Goal: Information Seeking & Learning: Learn about a topic

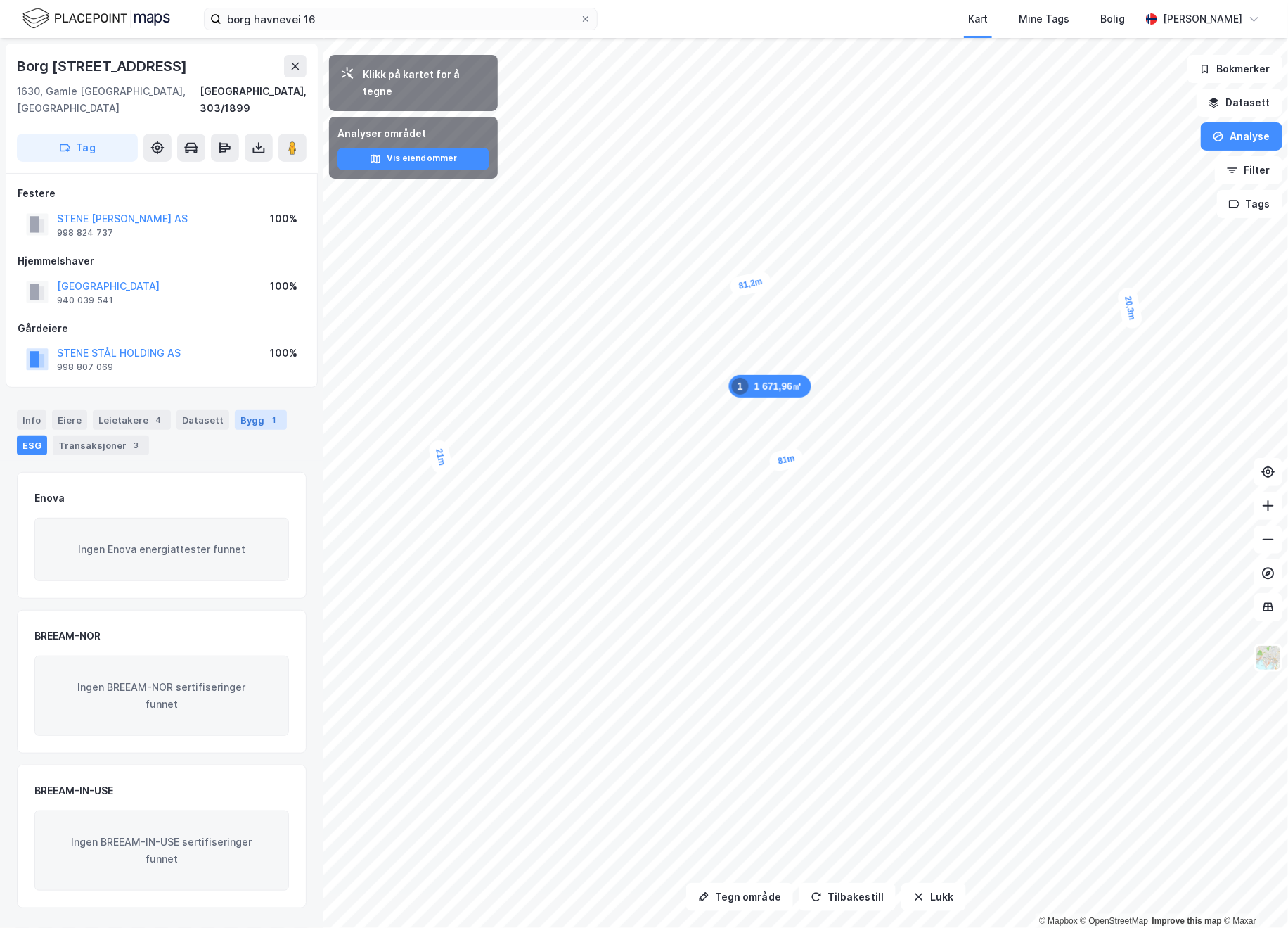
drag, startPoint x: 229, startPoint y: 401, endPoint x: 236, endPoint y: 403, distance: 7.3
click at [235, 410] on div "Bygg 1" at bounding box center [261, 420] width 52 height 20
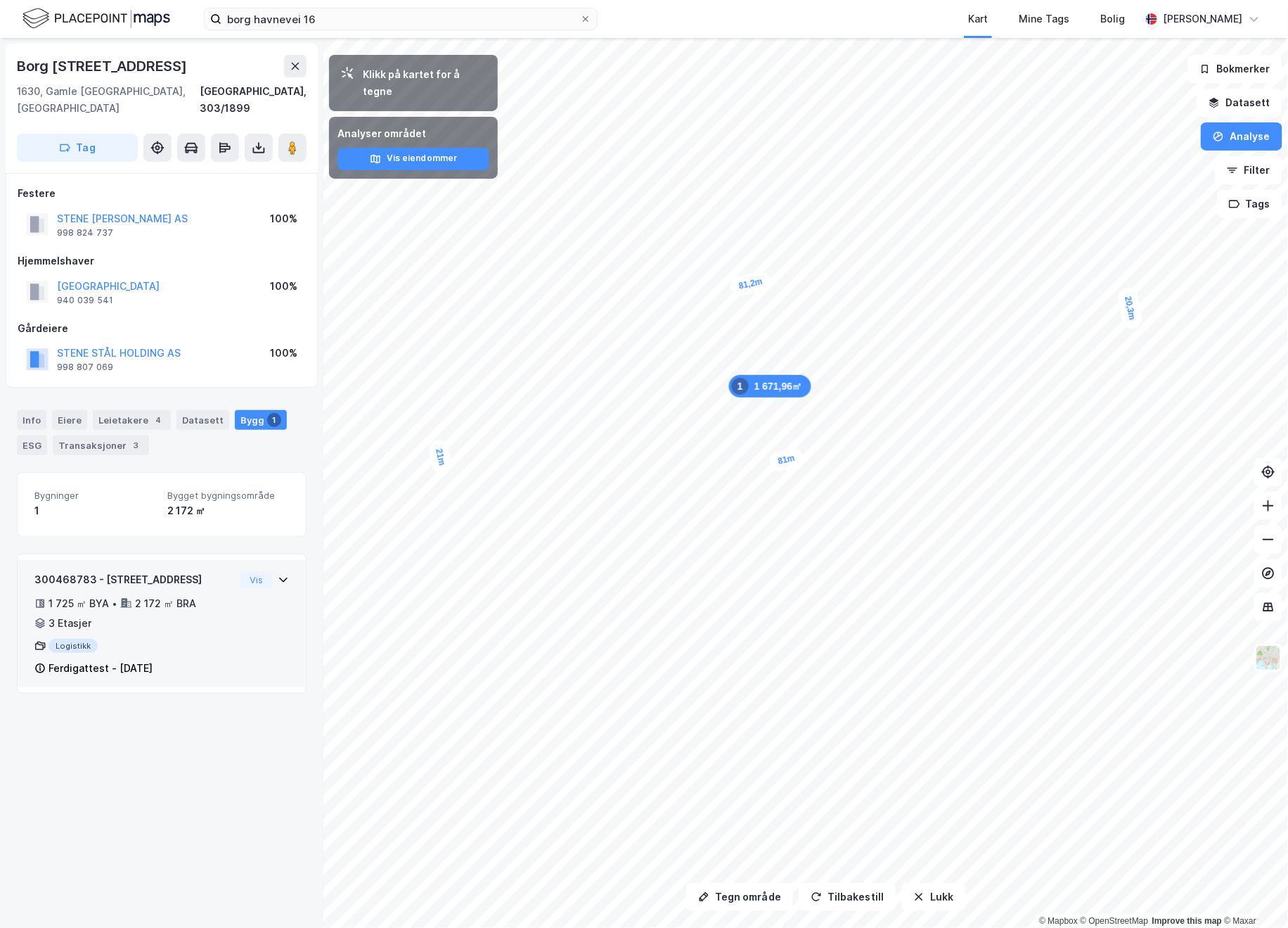
click at [173, 610] on div "1 725 ㎡ BYA • 2 172 ㎡ BRA • 3 Etasjer" at bounding box center [134, 613] width 200 height 37
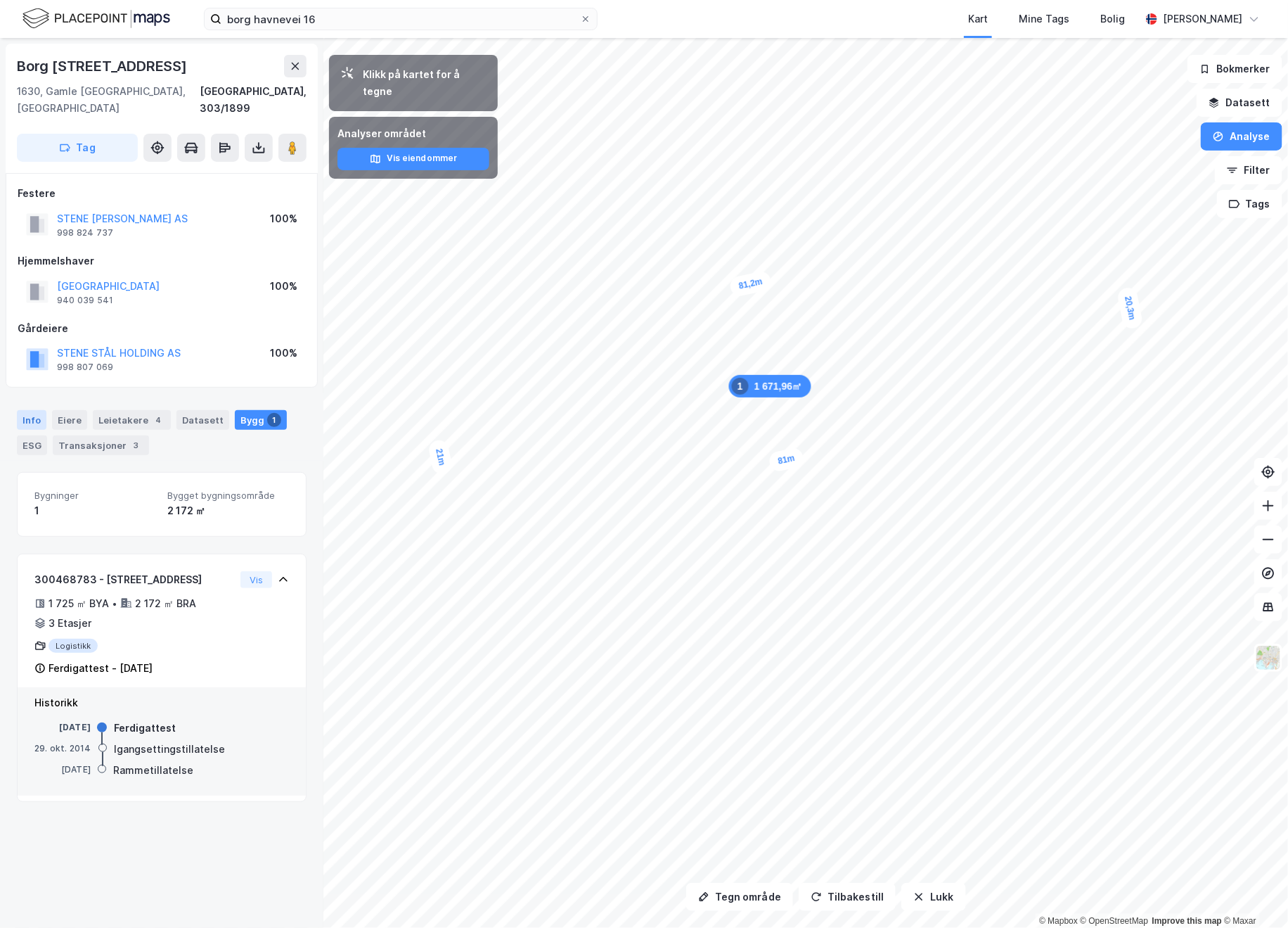
click at [34, 410] on div "Info" at bounding box center [32, 420] width 29 height 20
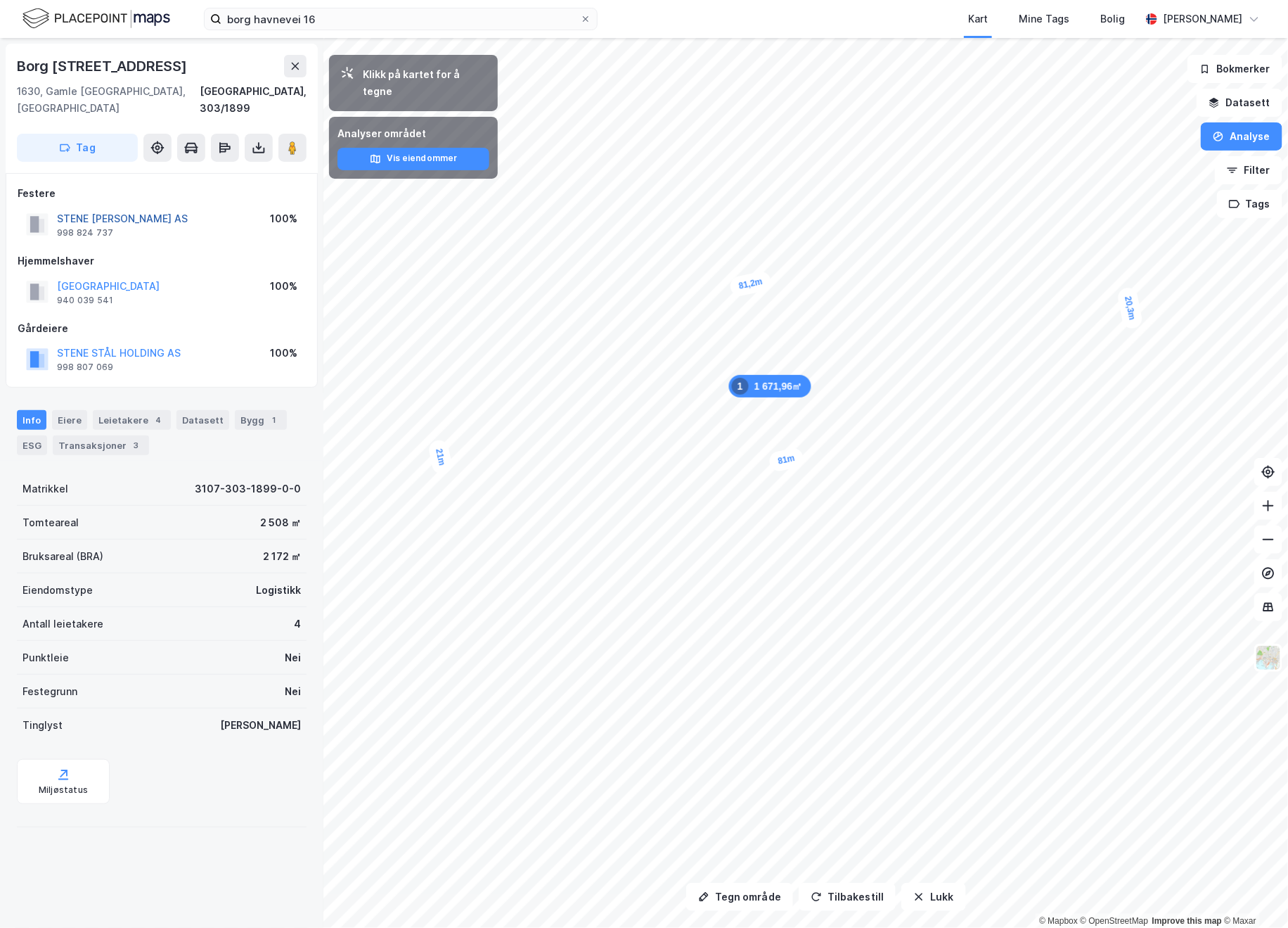
click at [0, 0] on button "STENE STÅL GJENVINNING AS" at bounding box center [0, 0] width 0 height 0
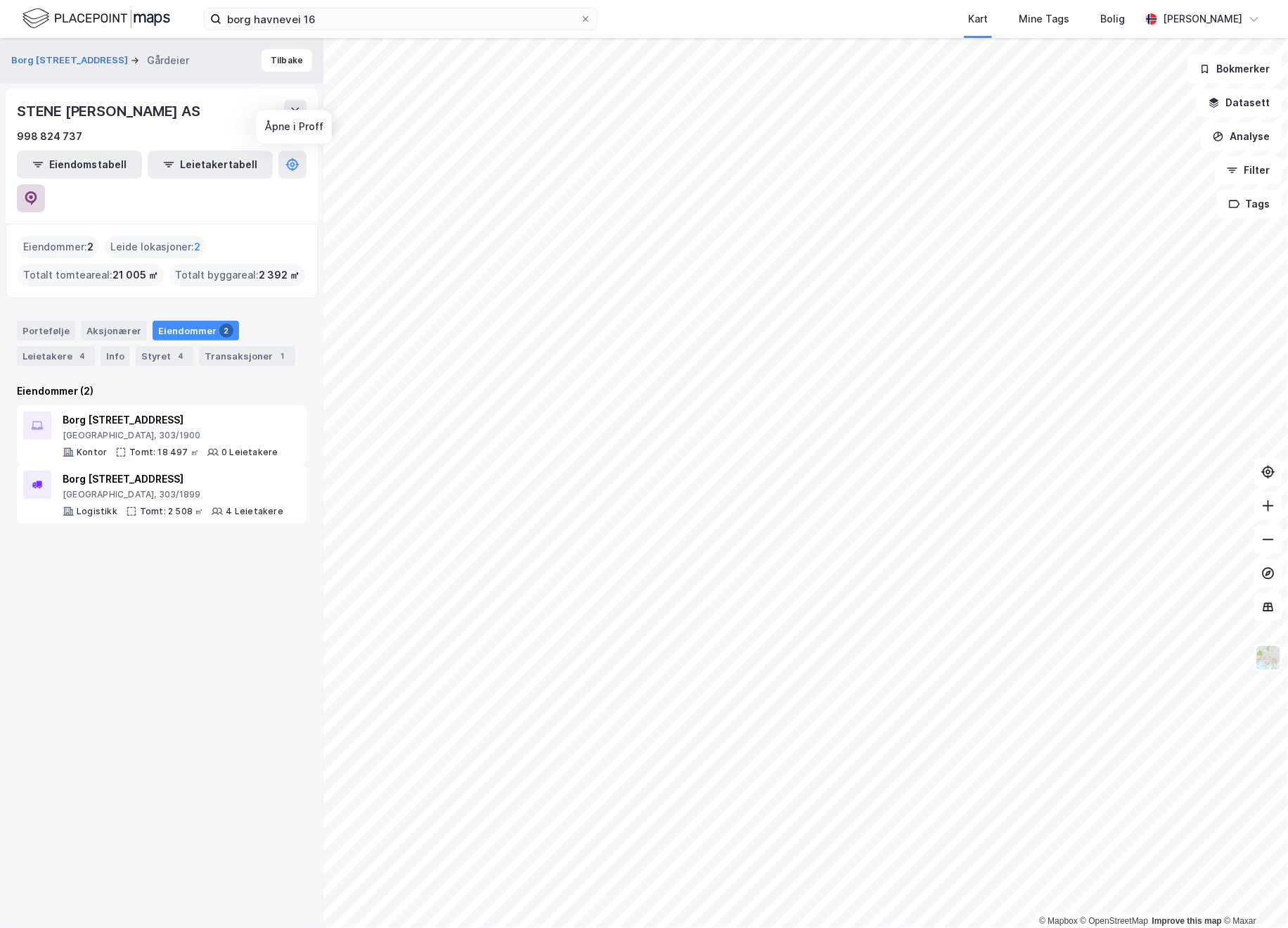
click at [45, 184] on button at bounding box center [31, 198] width 28 height 28
click at [334, 29] on label "borg havnevei 16" at bounding box center [401, 19] width 394 height 23
click at [334, 29] on input "borg havnevei 16" at bounding box center [400, 19] width 359 height 21
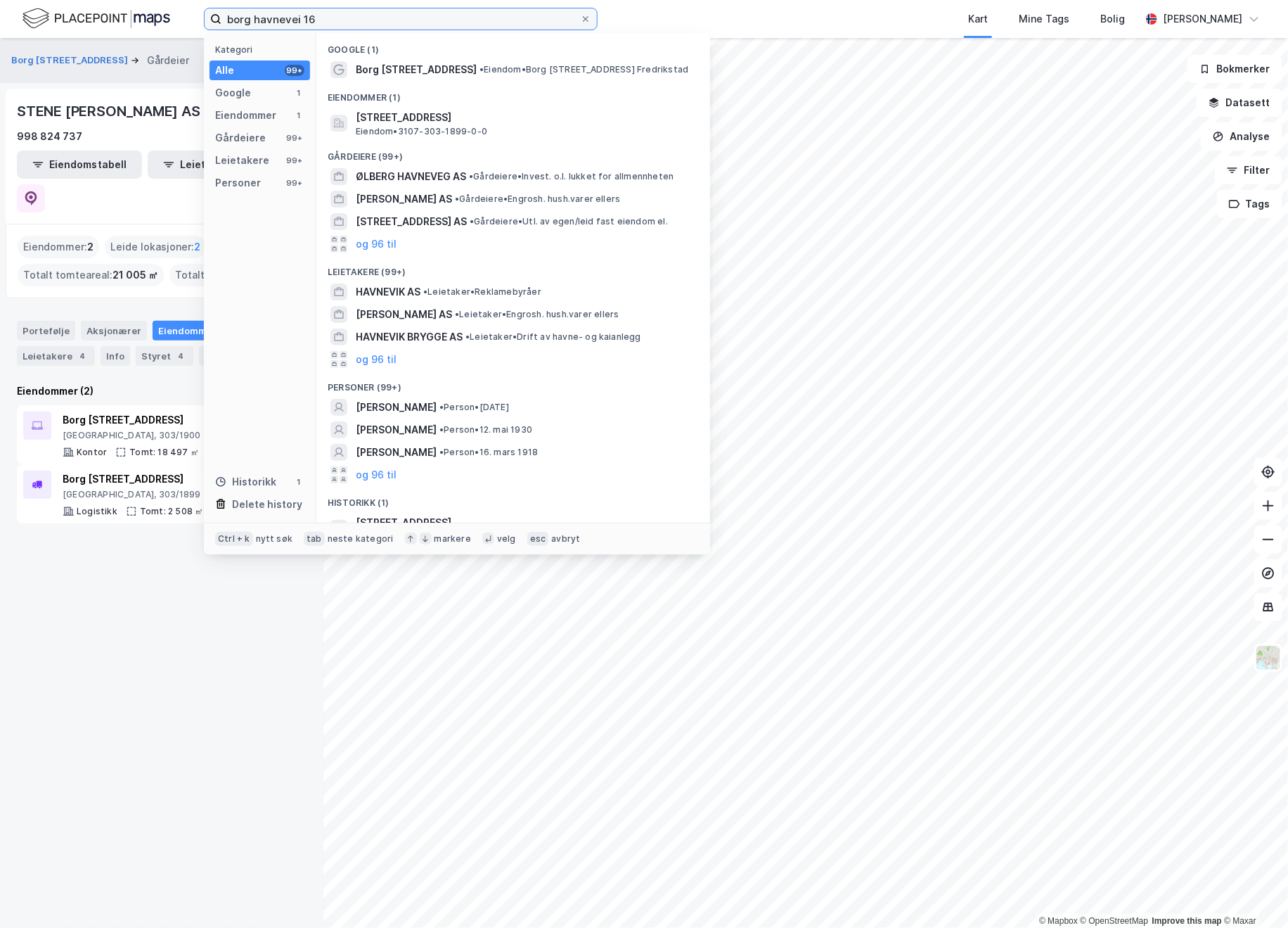
click at [333, 16] on input "borg havnevei 16" at bounding box center [400, 19] width 359 height 21
drag, startPoint x: 336, startPoint y: 8, endPoint x: 21, endPoint y: 39, distance: 316.5
click at [21, 39] on div "borg havnevei 16 Kategori Alle 99+ Google 1 Eiendommer 1 Gårdeiere 99+ Leietake…" at bounding box center [644, 464] width 1288 height 928
paste input "BORG HAVN IKS"
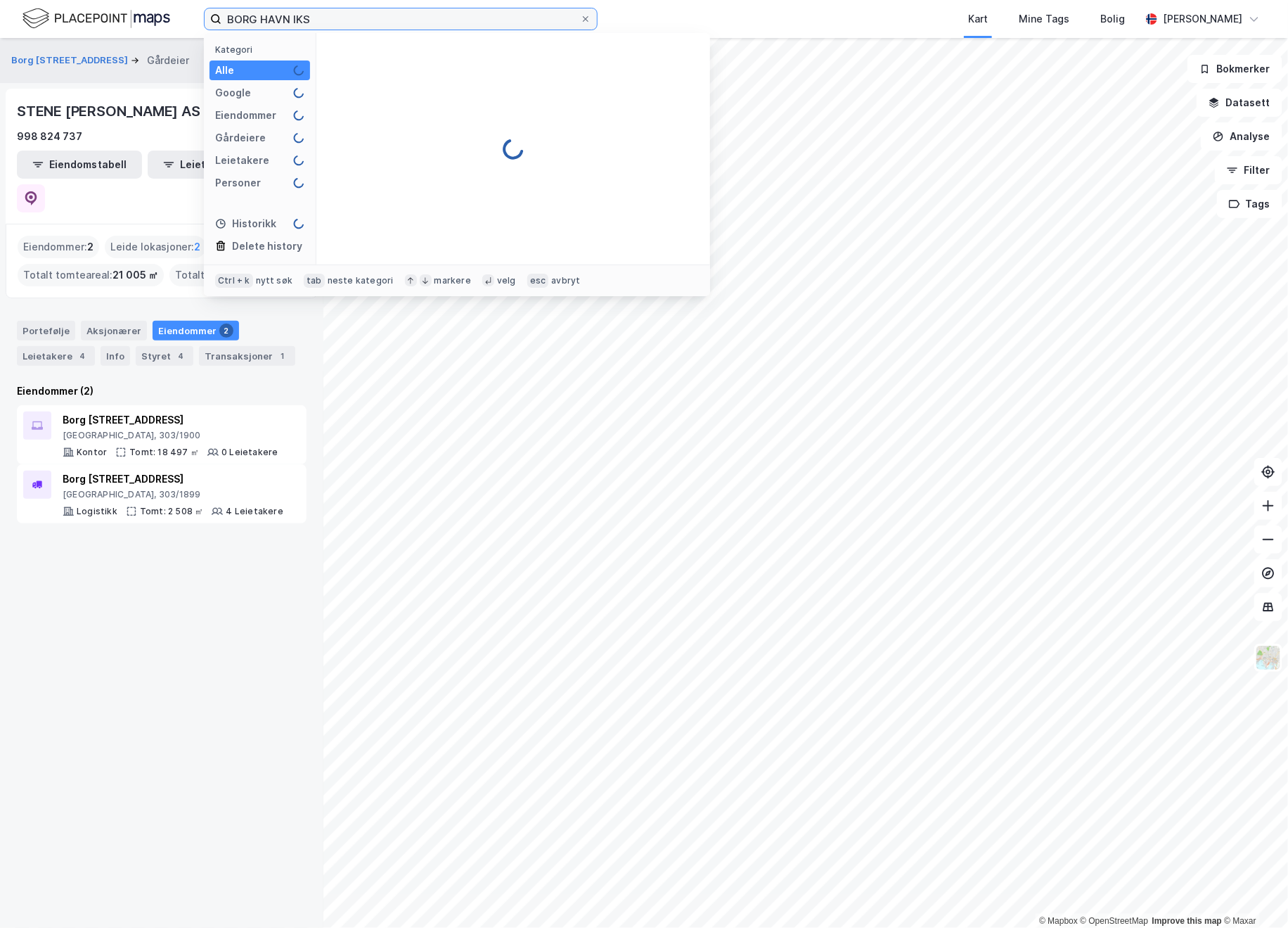
type input "BORG HAVN IKS"
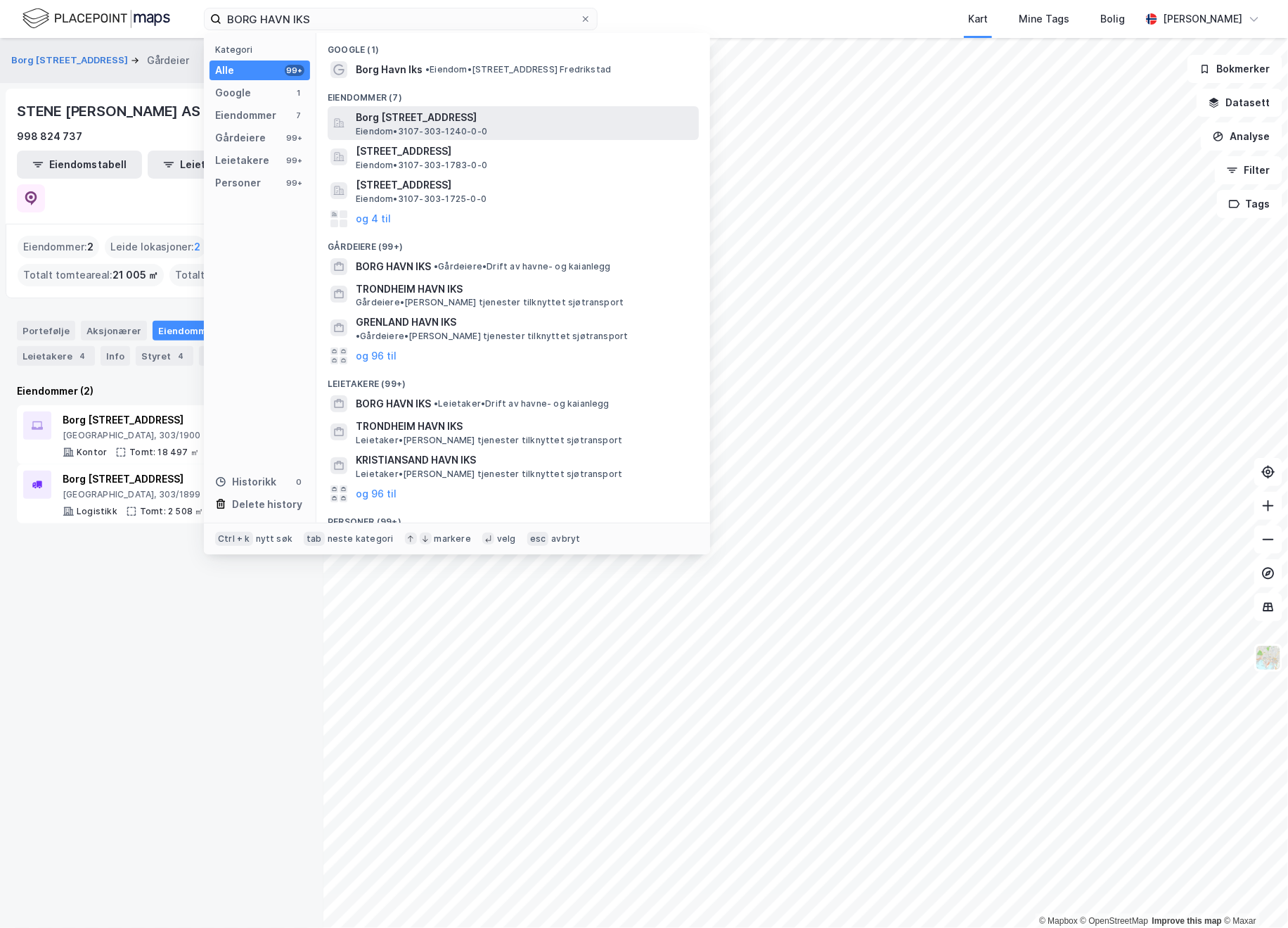
click at [417, 129] on span "Eiendom • 3107-303-1240-0-0" at bounding box center [421, 132] width 132 height 11
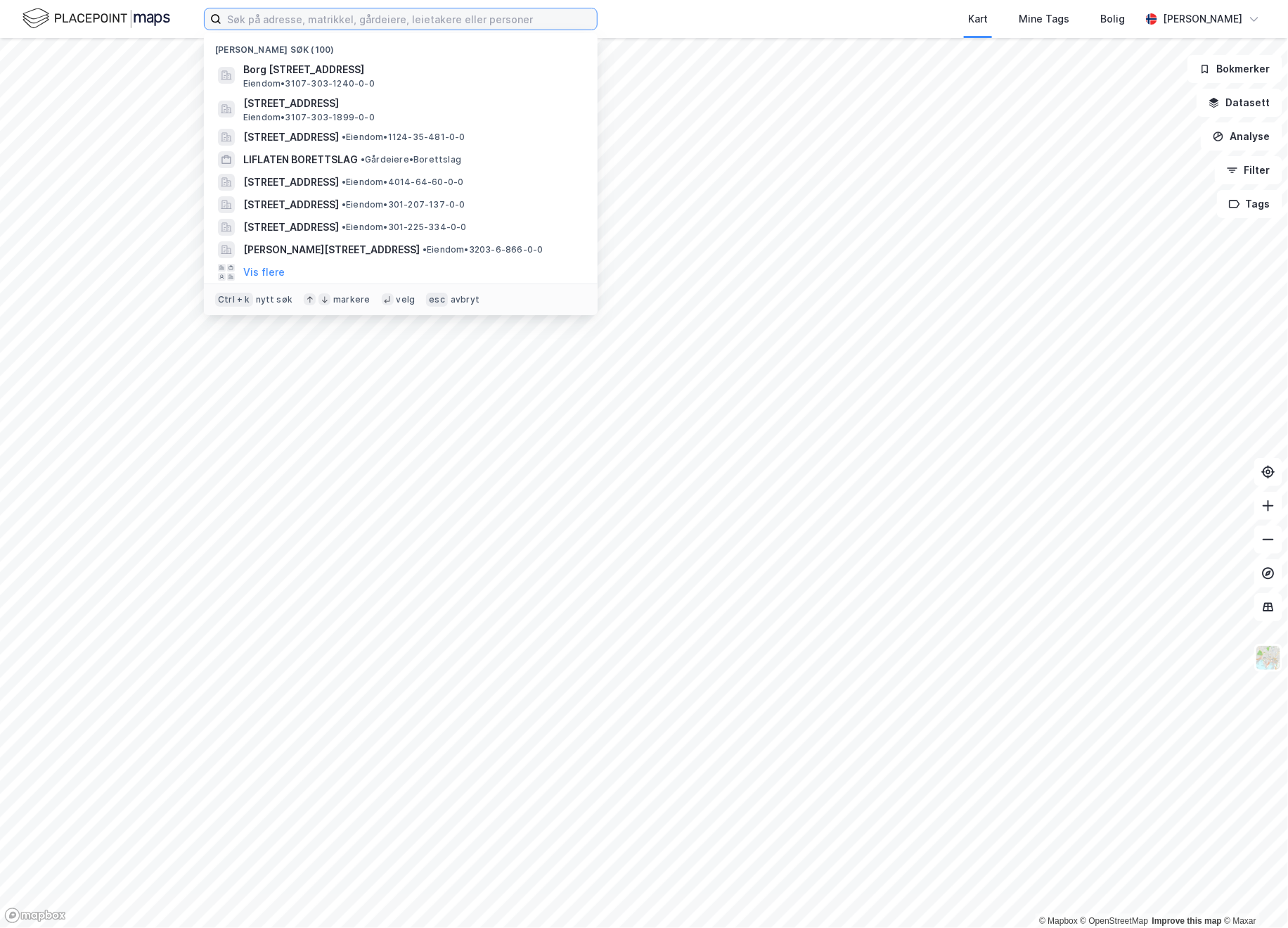
click at [282, 10] on input at bounding box center [409, 19] width 376 height 21
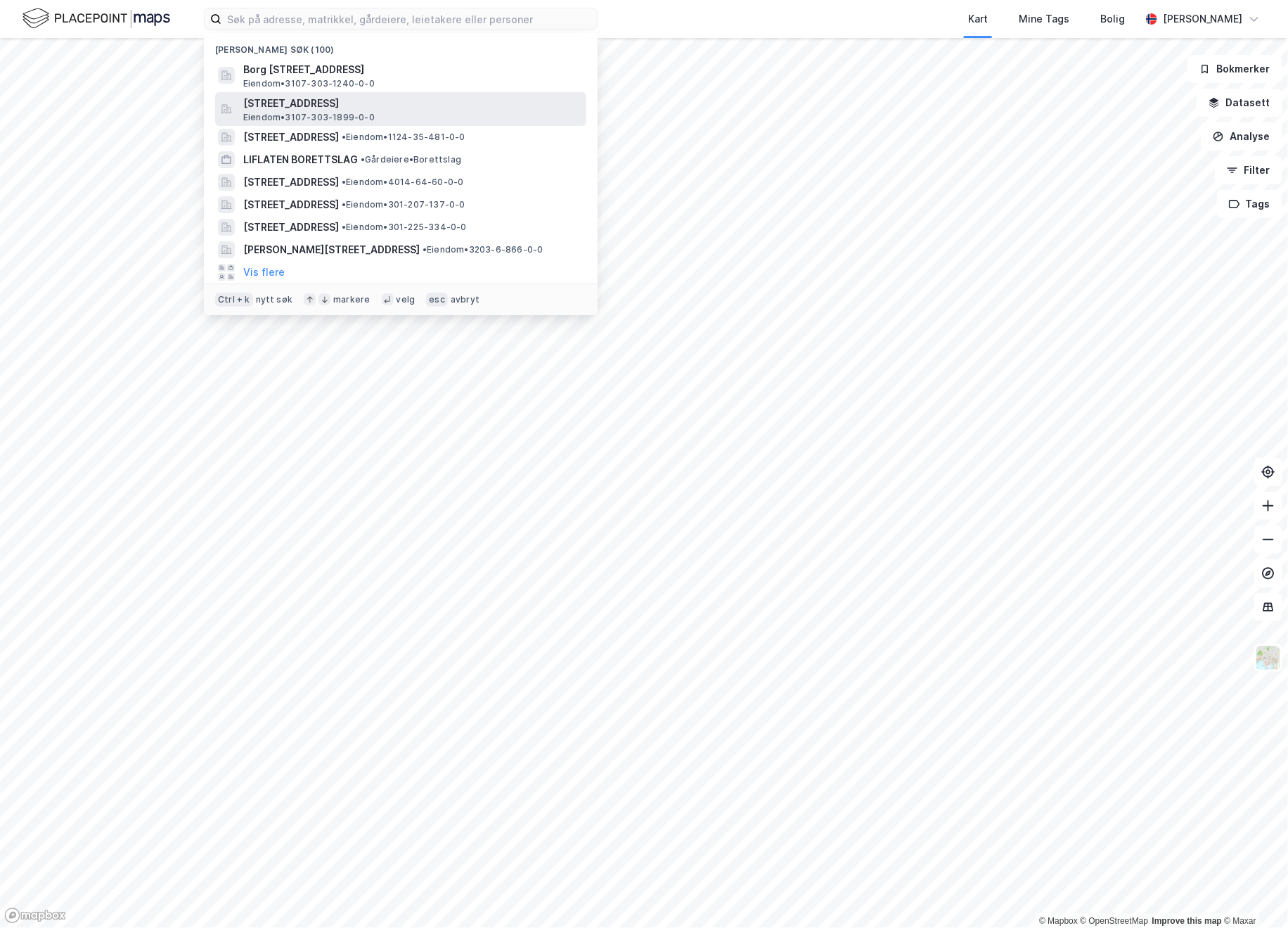
click at [408, 101] on span "Borg Havnevei 16, 1630, GAMLE FREDRIKSTAD, FREDRIKSTAD" at bounding box center [412, 103] width 338 height 17
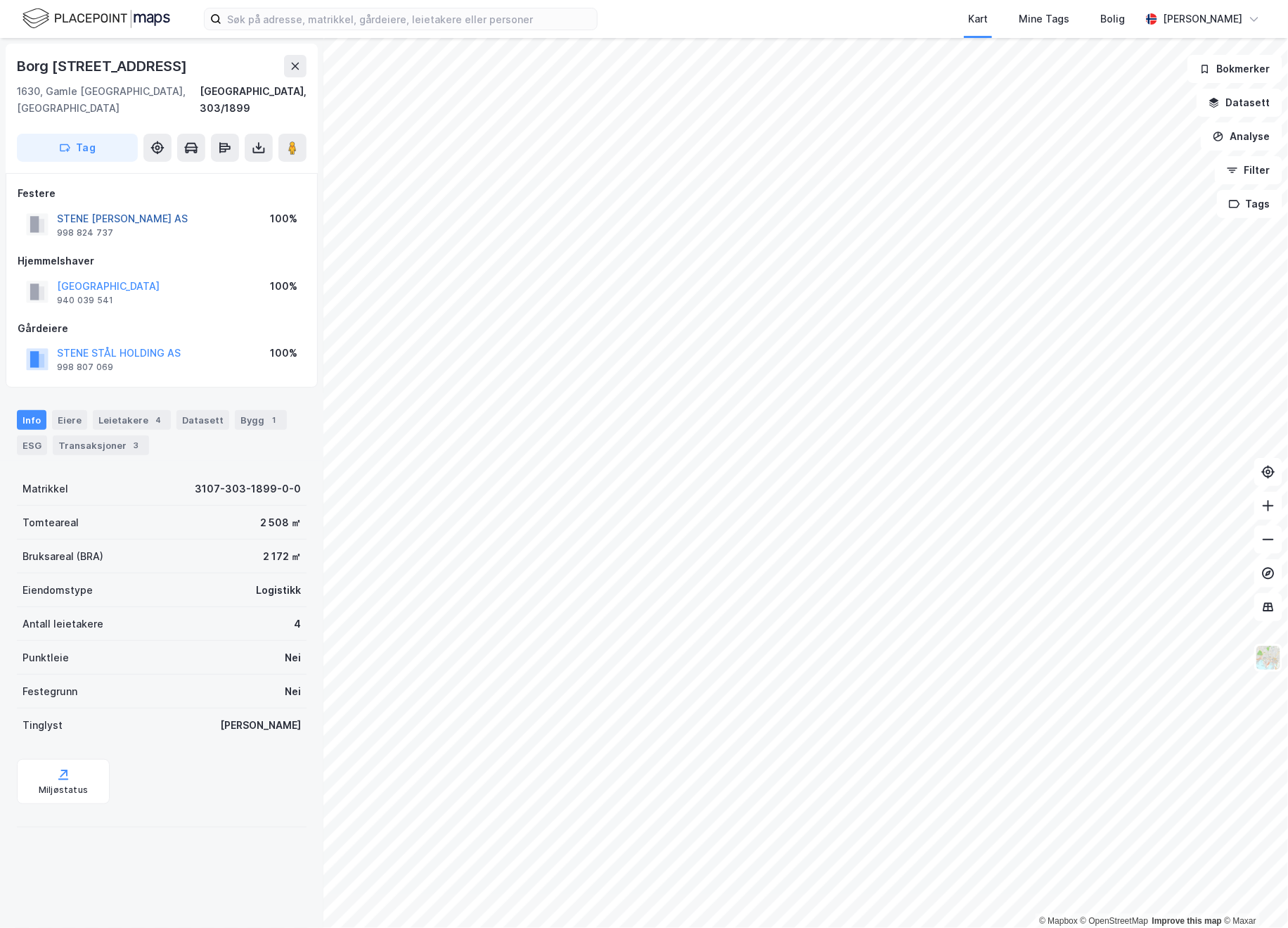
click at [0, 0] on button "STENE STÅL GJENVINNING AS" at bounding box center [0, 0] width 0 height 0
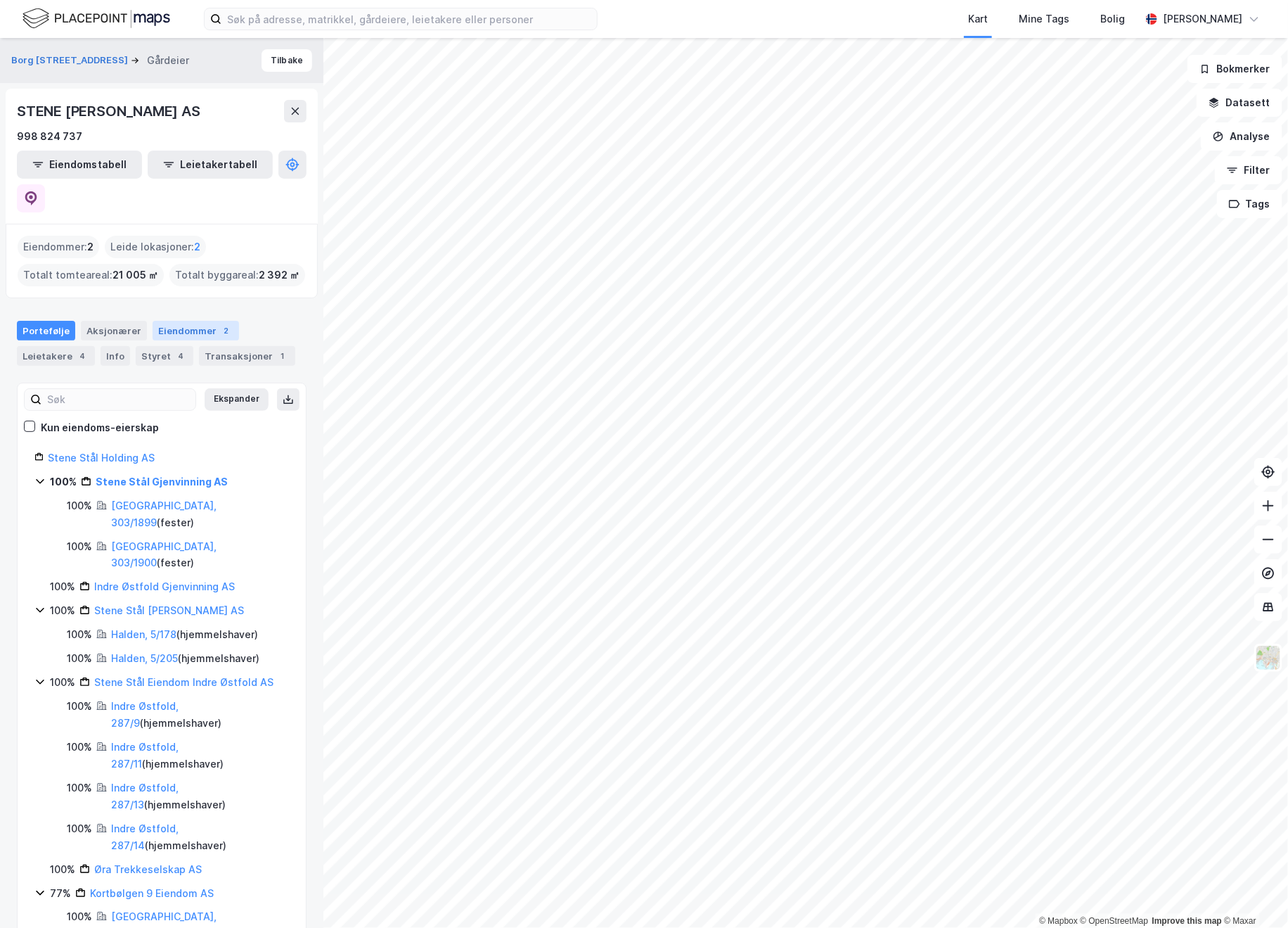
click at [169, 321] on div "Eiendommer 2" at bounding box center [196, 330] width 87 height 20
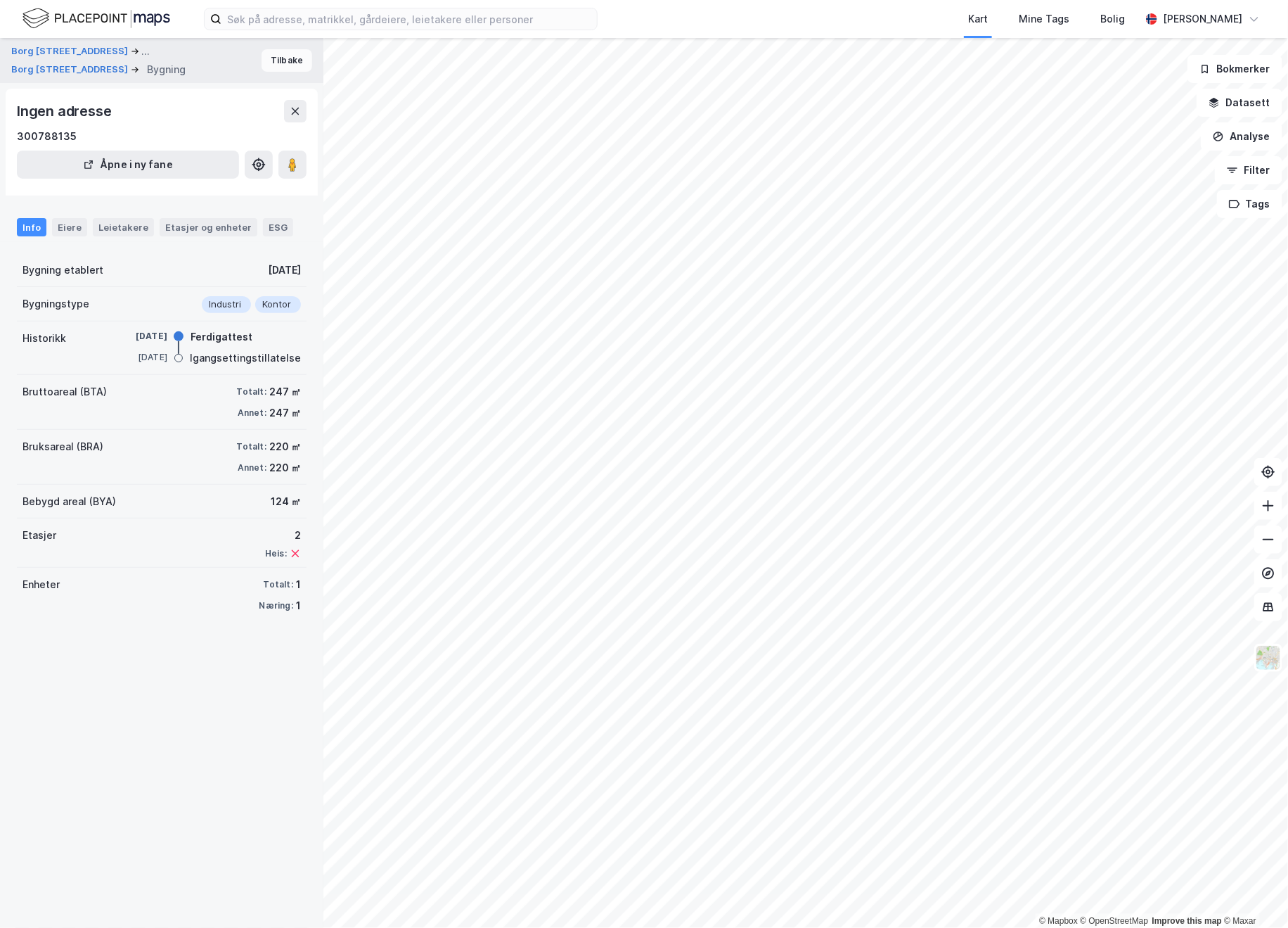
click at [286, 71] on button "Tilbake" at bounding box center [287, 61] width 51 height 23
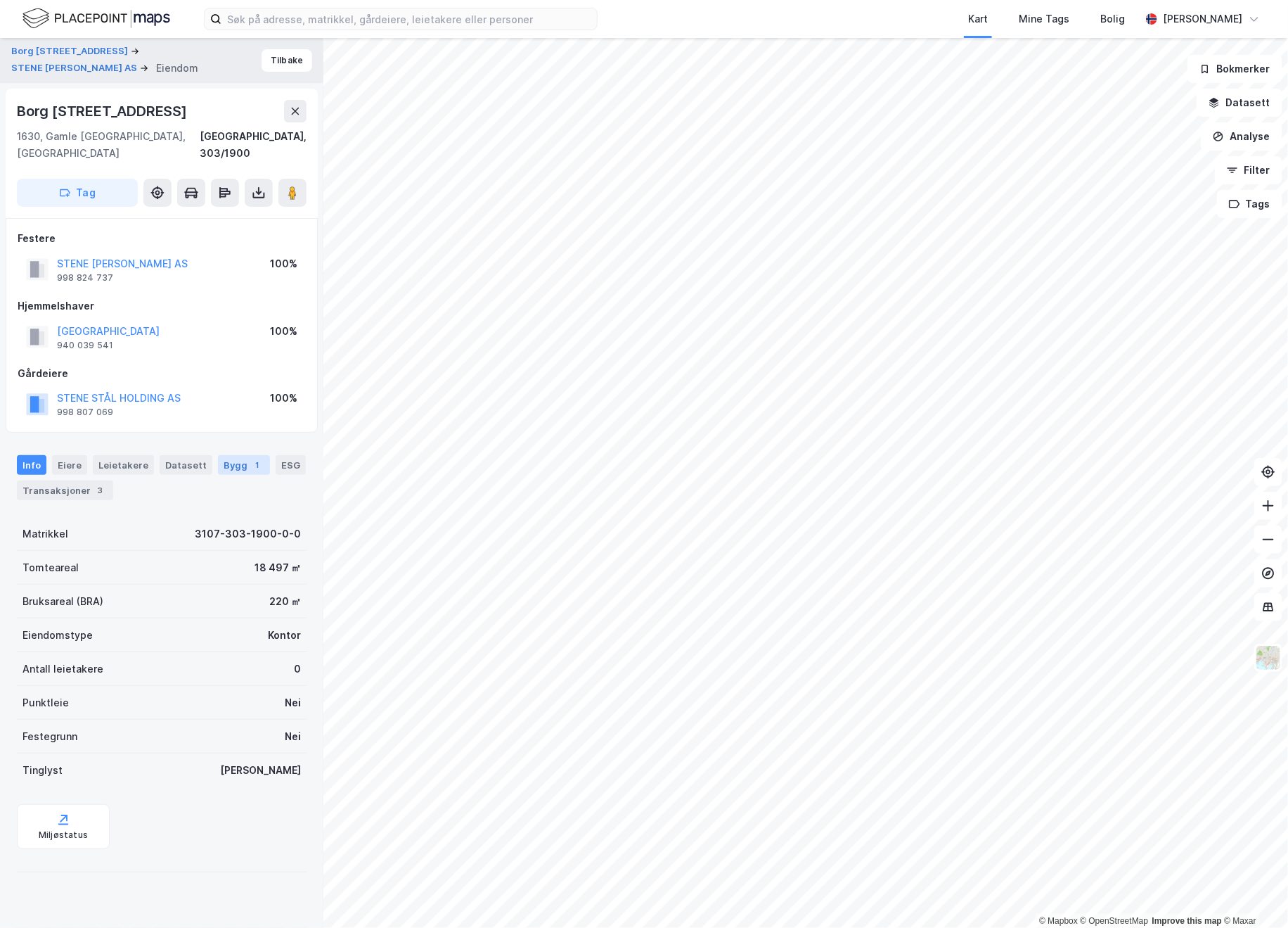
click at [226, 455] on div "Bygg 1" at bounding box center [244, 465] width 52 height 20
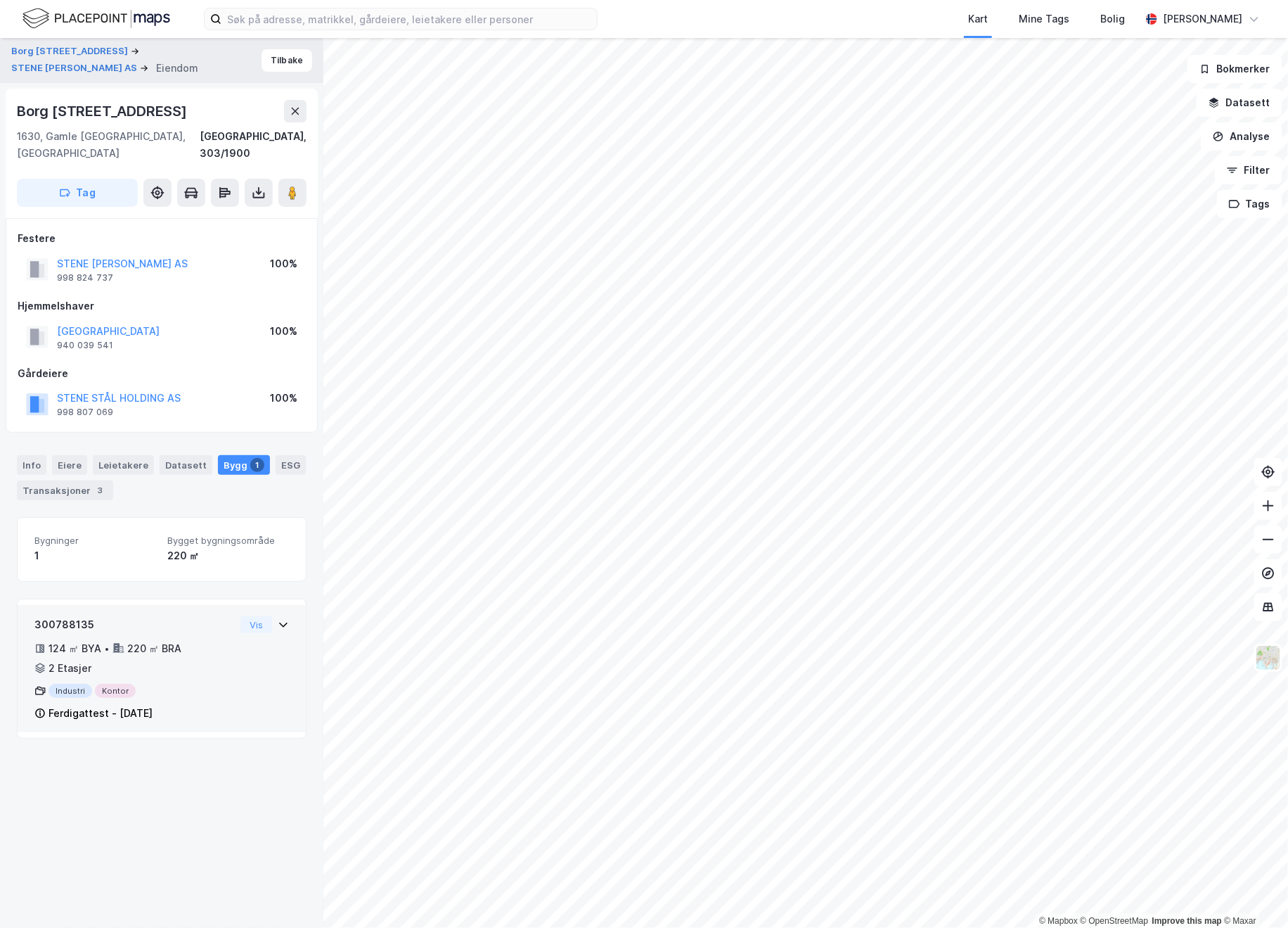
click at [273, 677] on div "300788135 124 ㎡ BYA • 220 ㎡ BRA • 2 Etasjer Industri Kontor Ferdigattest - 21. …" at bounding box center [162, 675] width 255 height 117
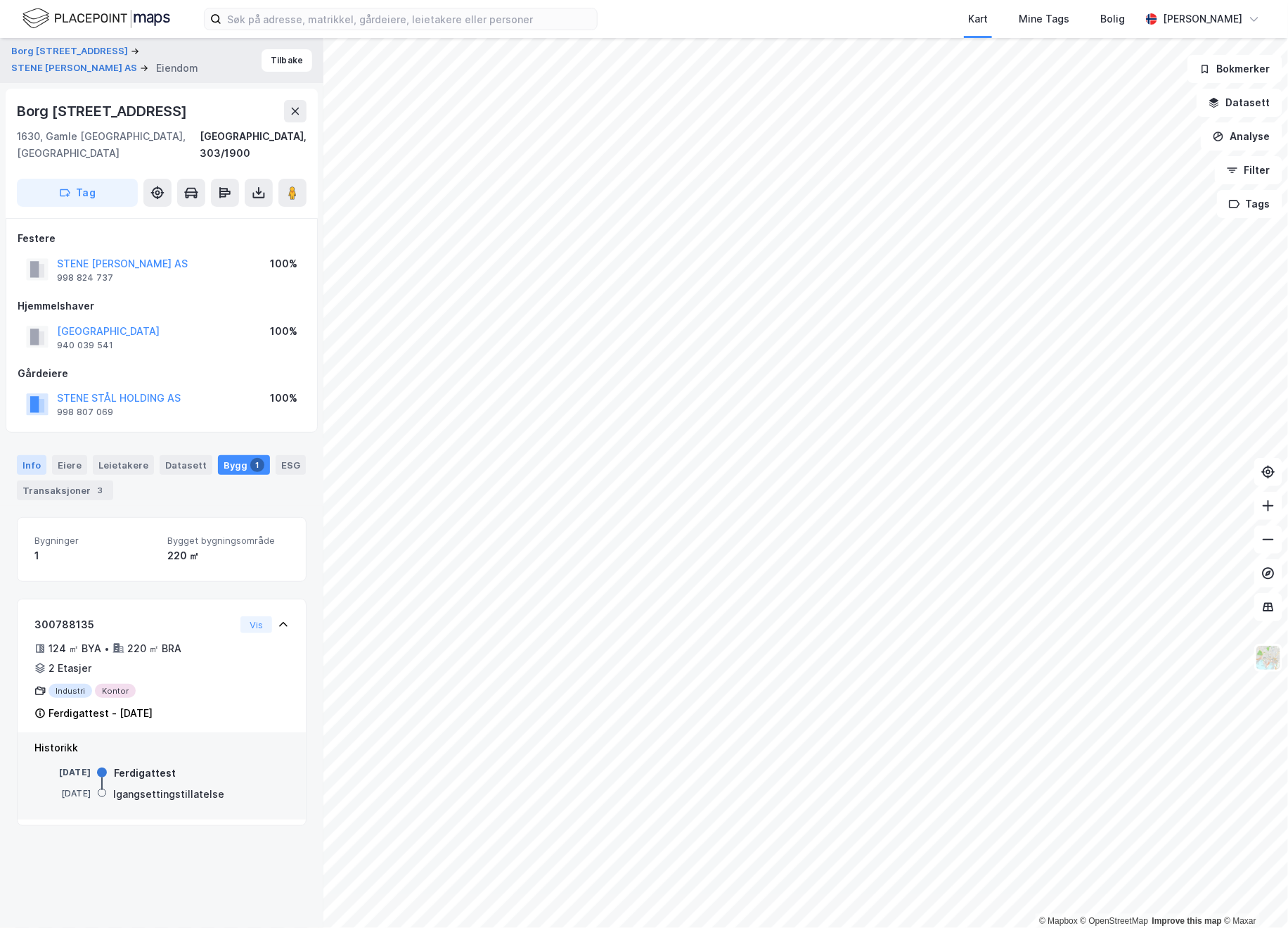
click at [29, 455] on div "Info" at bounding box center [32, 465] width 29 height 20
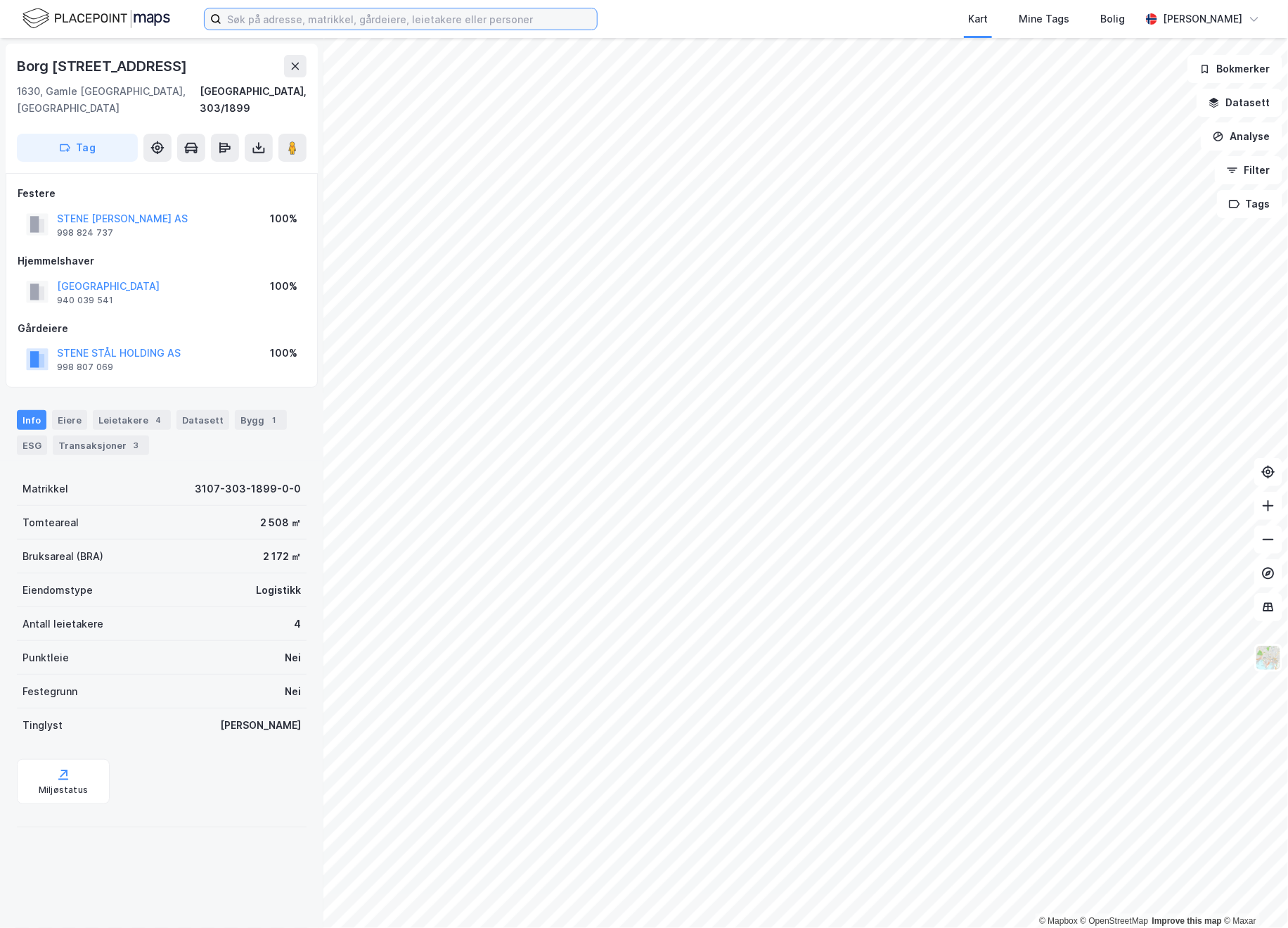
click at [378, 9] on input at bounding box center [409, 19] width 376 height 21
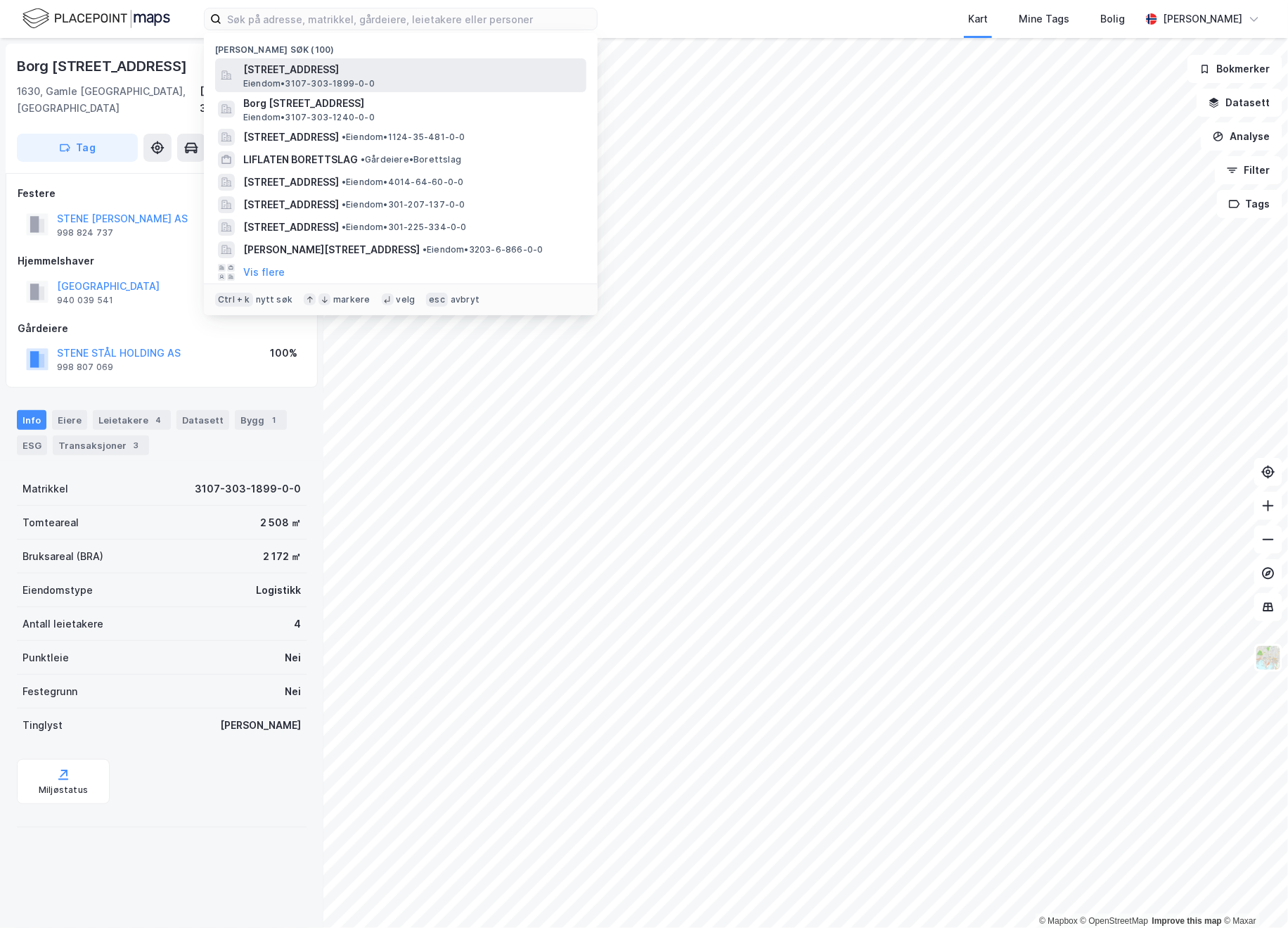
click at [370, 78] on span "Eiendom • 3107-303-1899-0-0" at bounding box center [309, 84] width 132 height 11
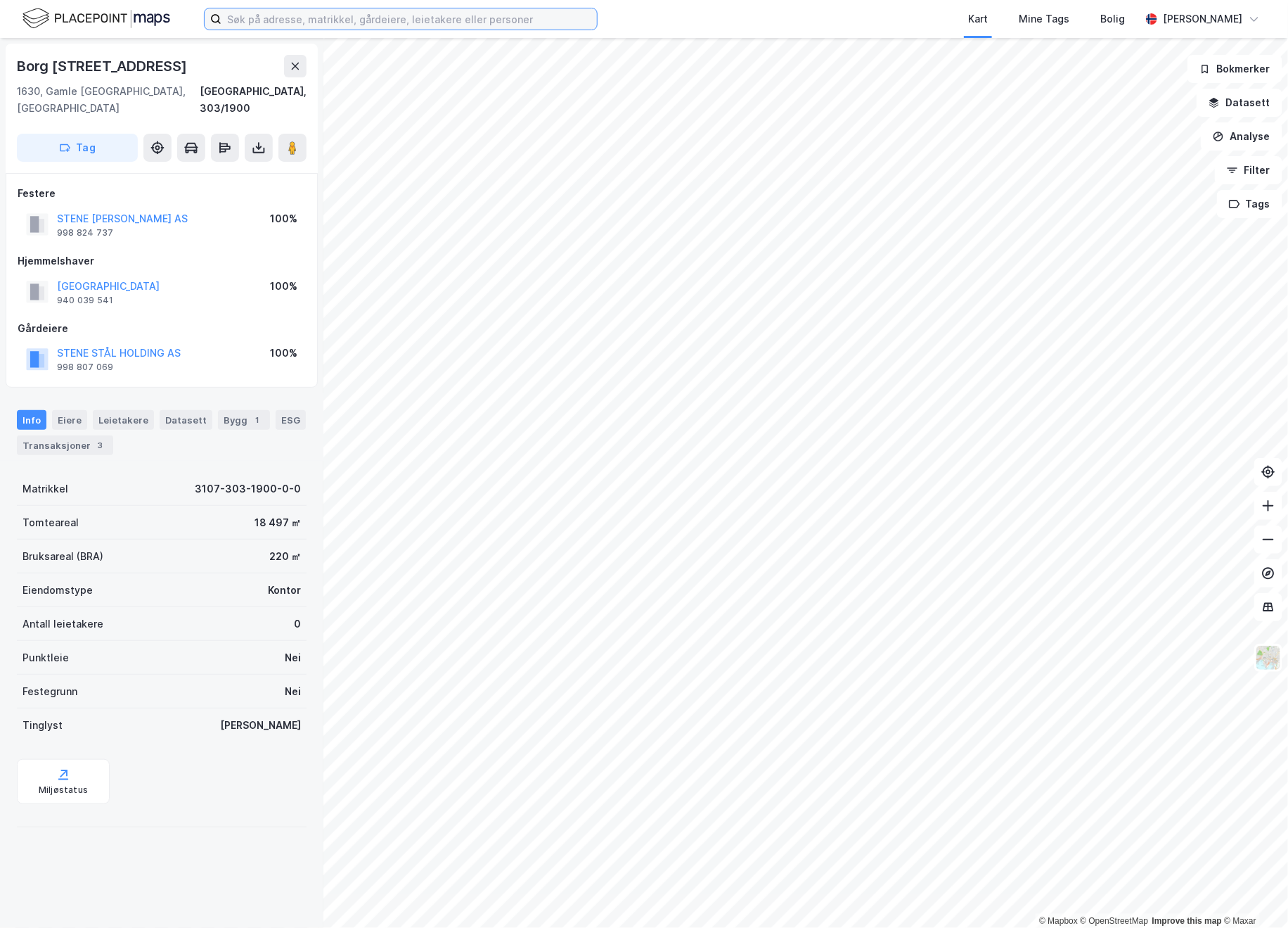
click at [245, 16] on input at bounding box center [409, 19] width 376 height 21
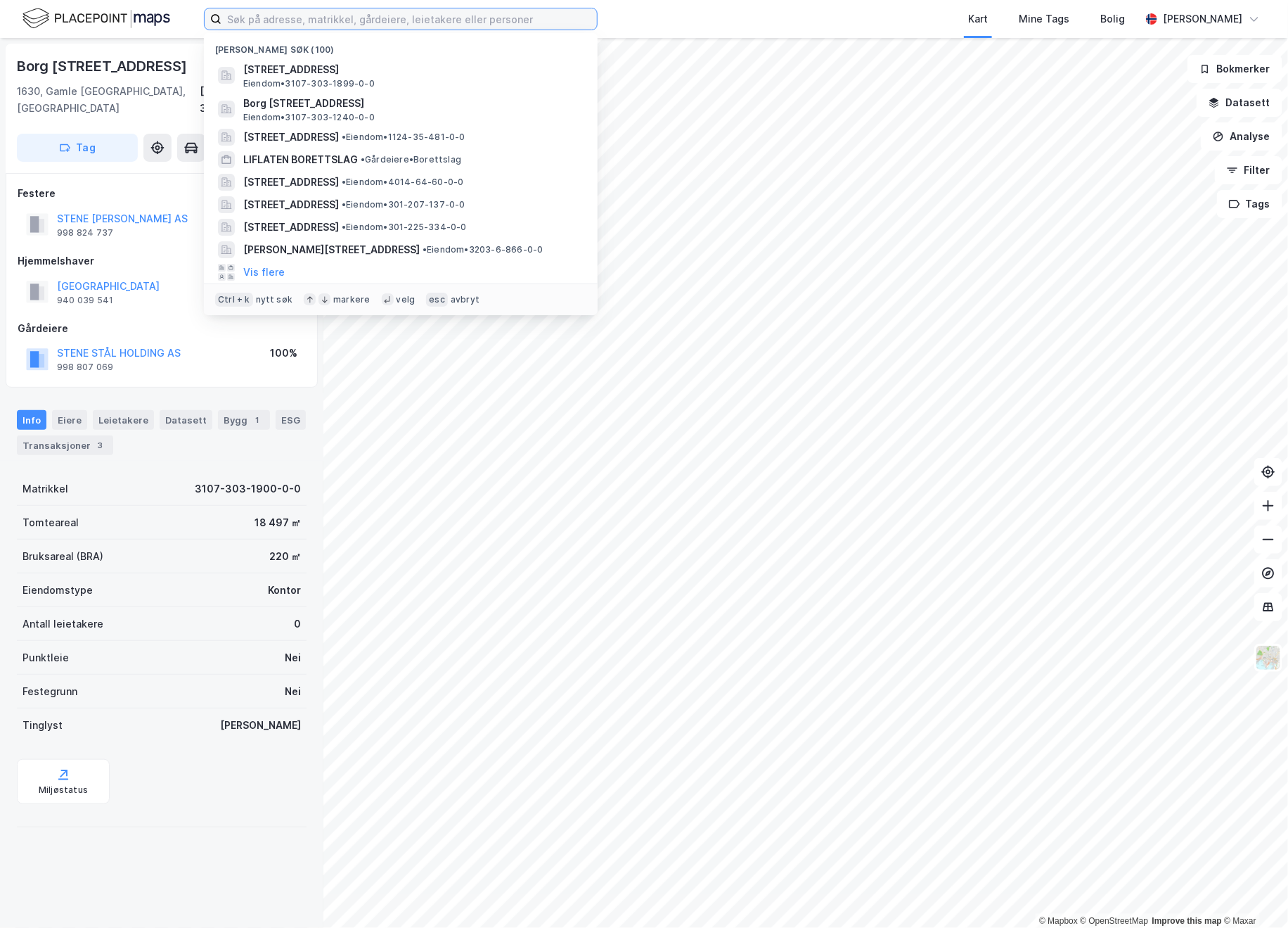
paste input "Lilleakerveien 25"
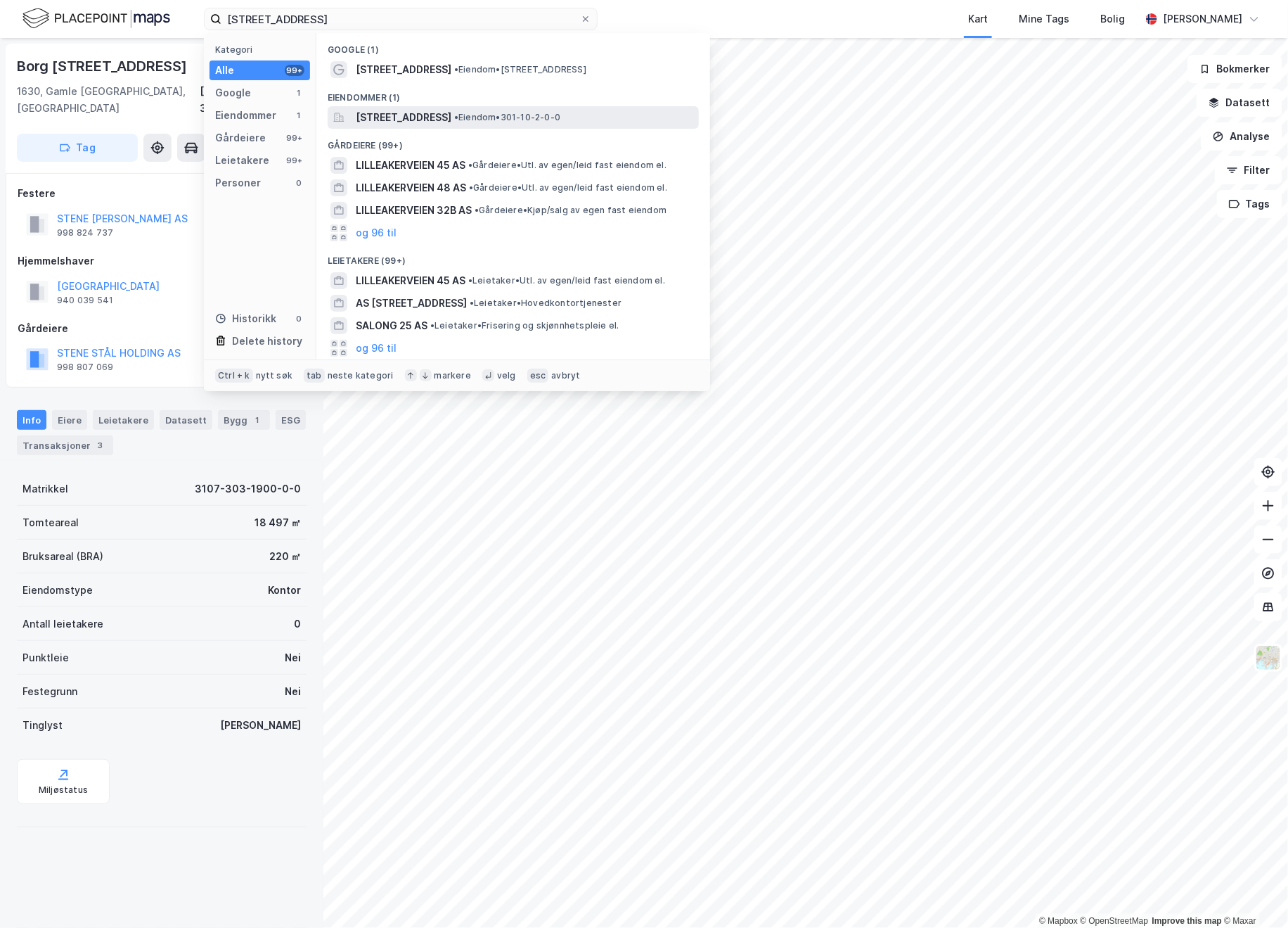
click at [451, 114] on span "Lilleakerveien 25, 0283, OSLO, OSLO" at bounding box center [403, 117] width 96 height 17
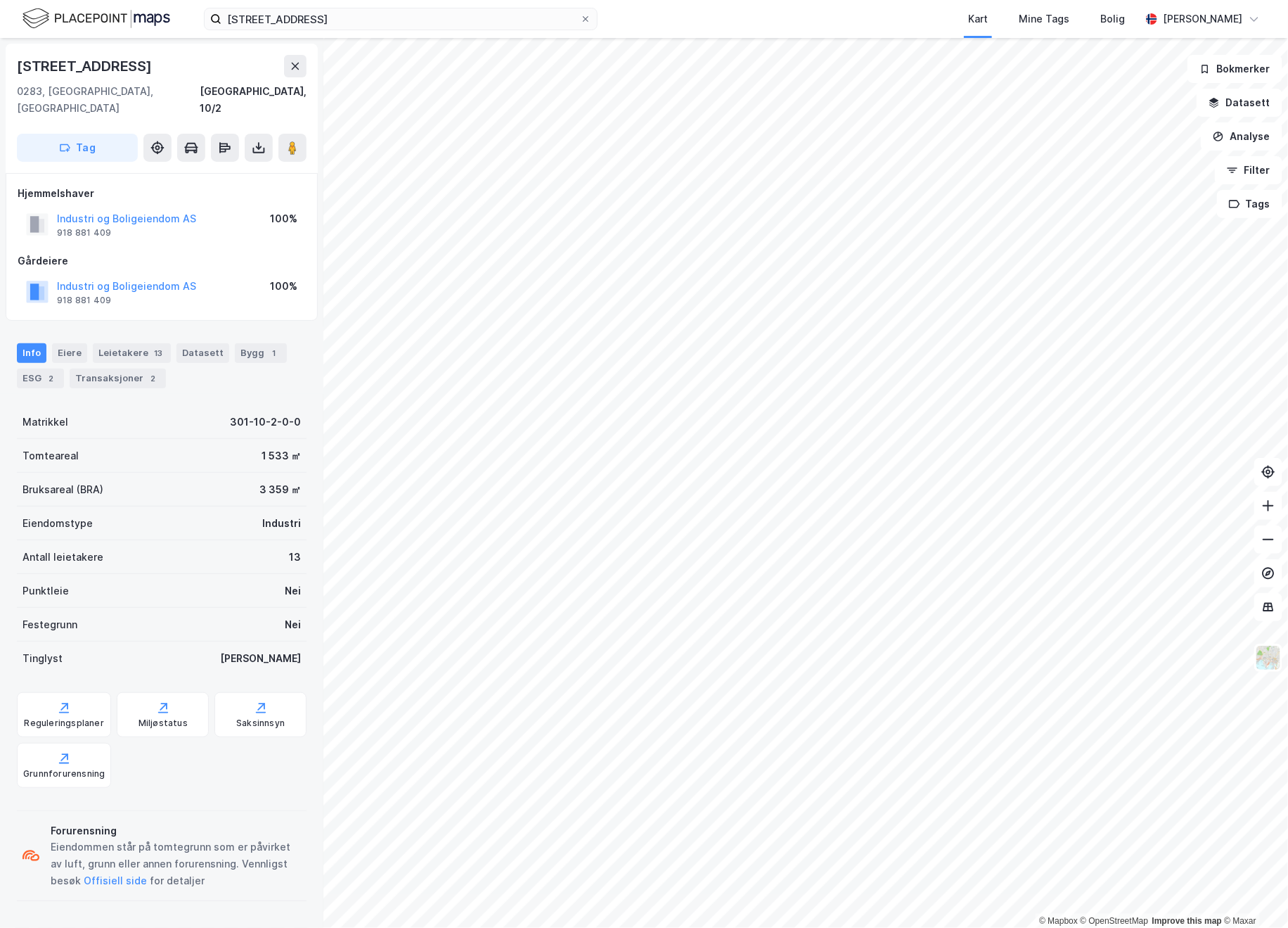
drag, startPoint x: 139, startPoint y: 71, endPoint x: -29, endPoint y: 71, distance: 168.0
click at [0, 71] on html "Lilleakerveien 25 Kart Mine Tags Bolig Astrid Napastaa © Mapbox © OpenStreetMap…" at bounding box center [644, 464] width 1288 height 928
copy div "© Mapbox © OpenStreetMap Improve this map © Maxar Lilleakerveien 25"
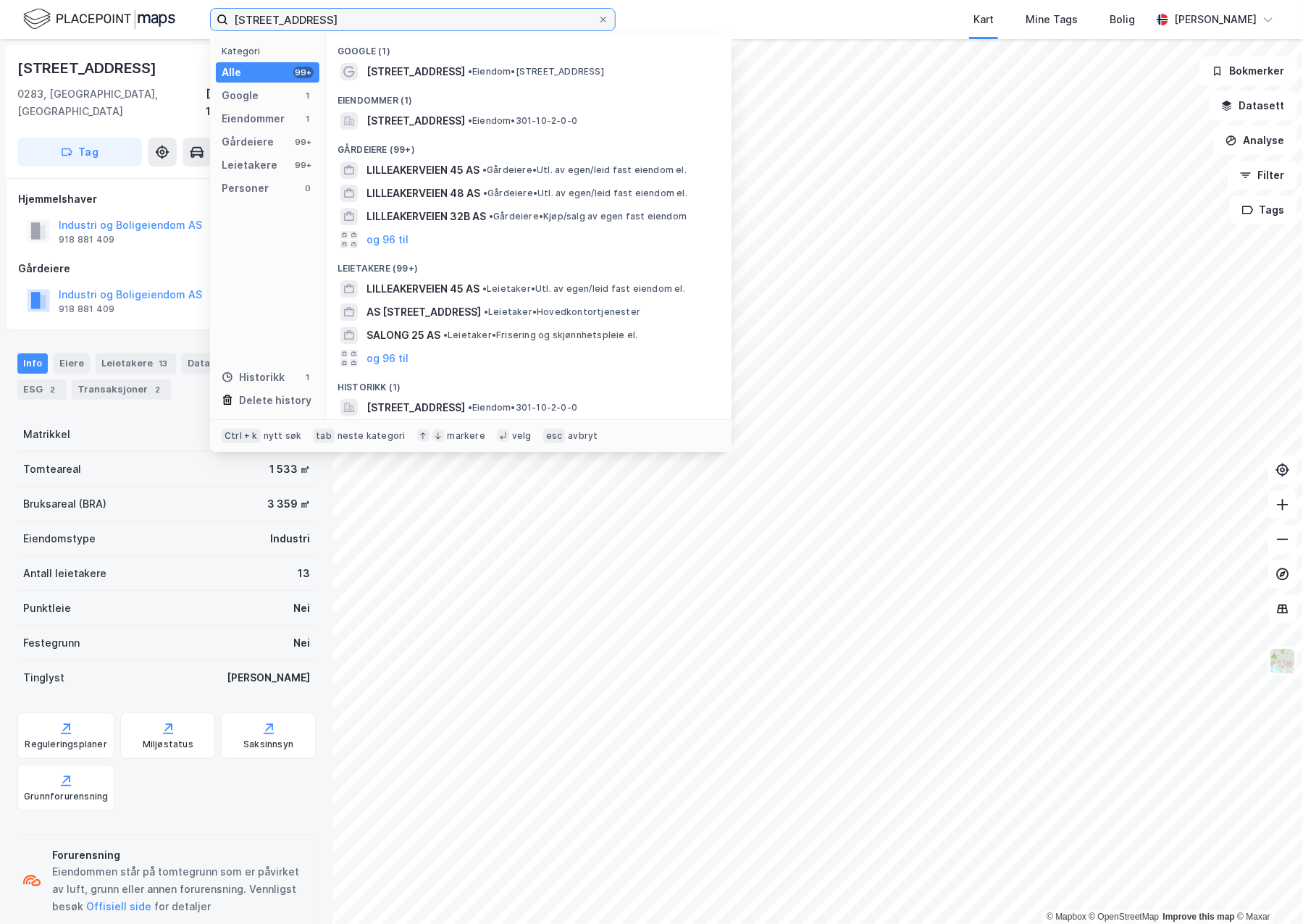
drag, startPoint x: 348, startPoint y: 19, endPoint x: -122, endPoint y: 96, distance: 476.3
click at [0, 96] on html "Lilleakerveien 25 Kategori Alle 99+ Google 1 Eiendommer 1 Gårdeiere 99+ Leietak…" at bounding box center [652, 462] width 1303 height 924
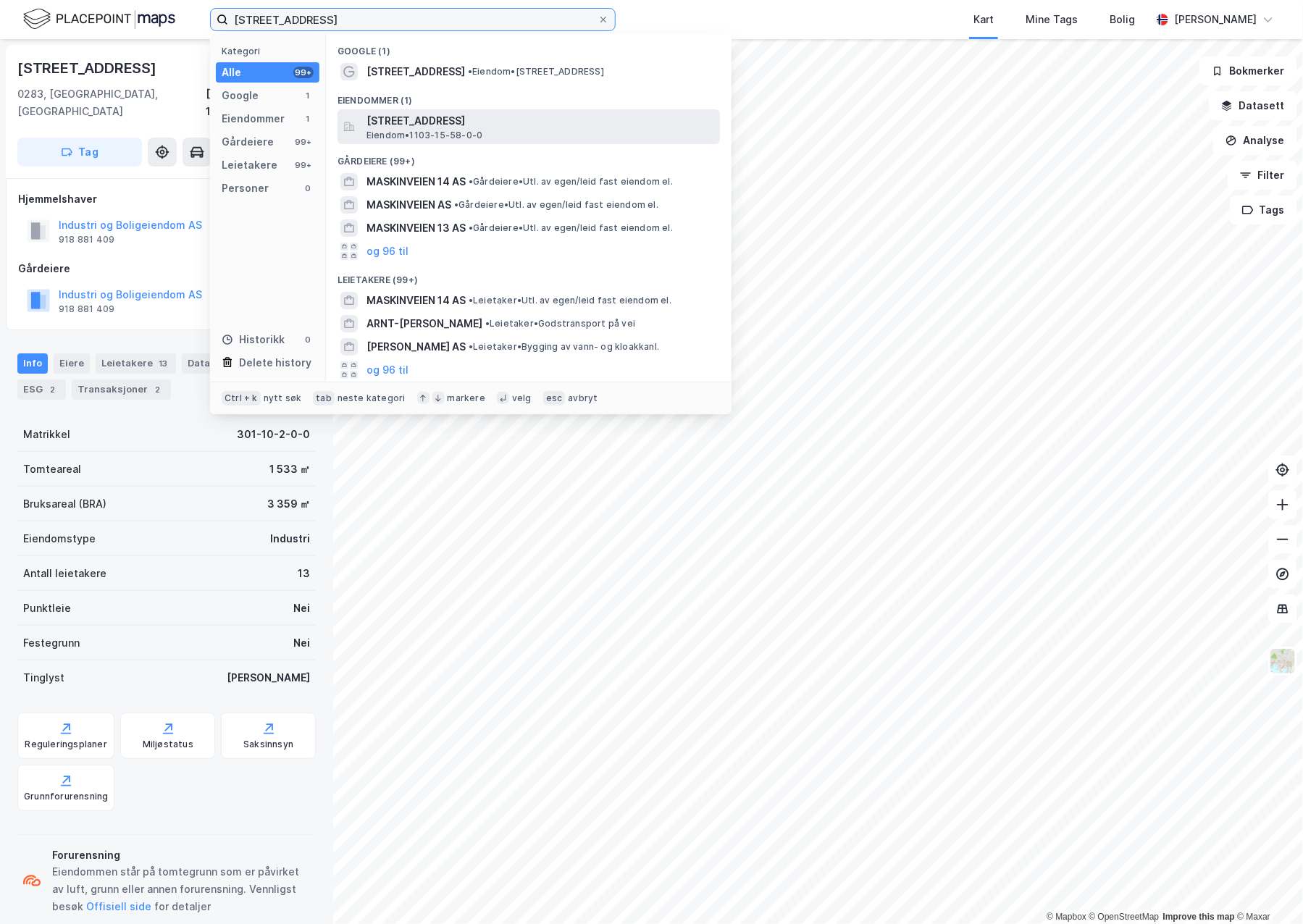
type input "maskinveien 14"
click at [440, 127] on span "Maskinveien 14, 4033, STAVANGER, STAVANGER" at bounding box center [540, 120] width 348 height 18
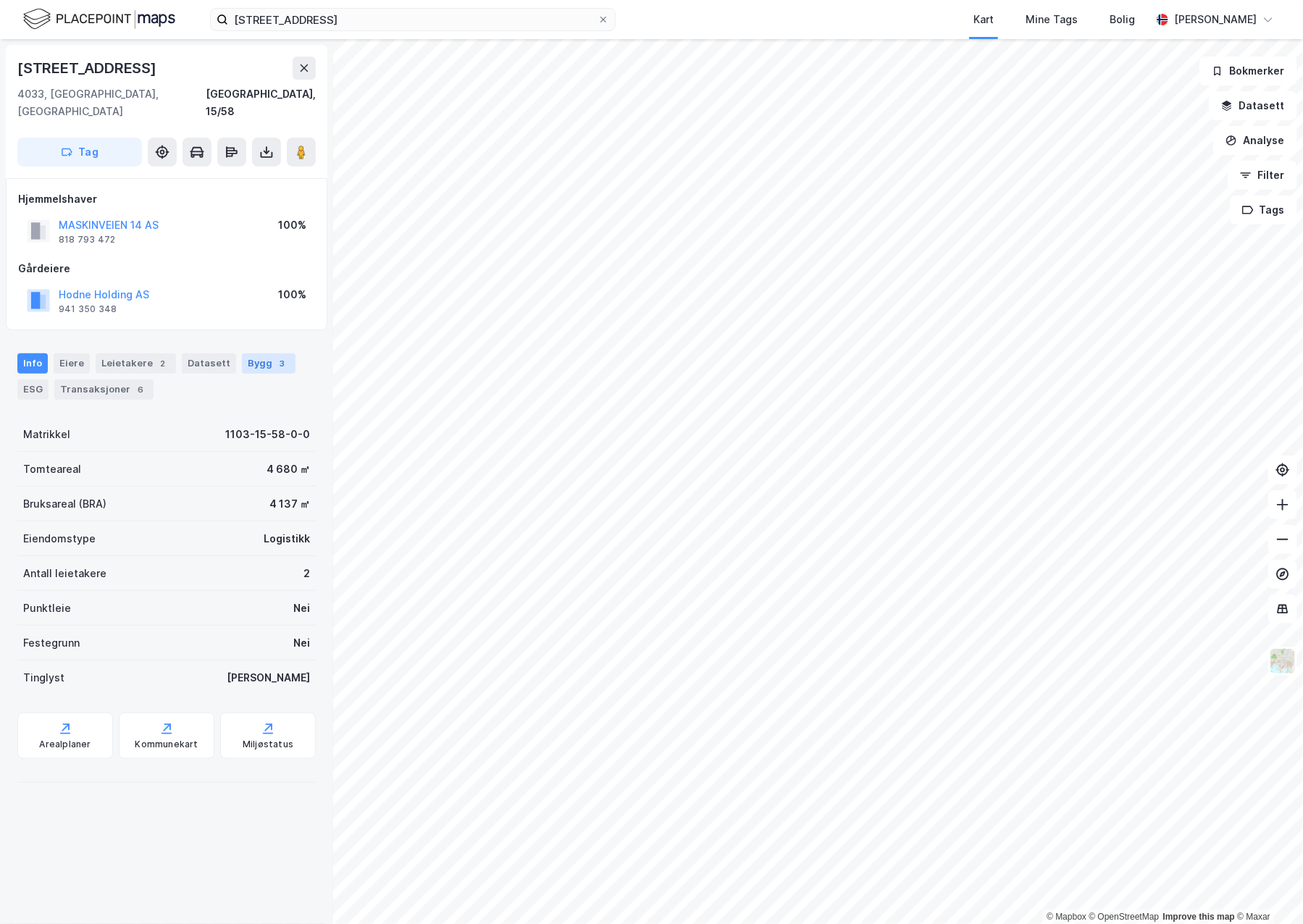
click at [242, 353] on div "Bygg 3" at bounding box center [269, 364] width 54 height 20
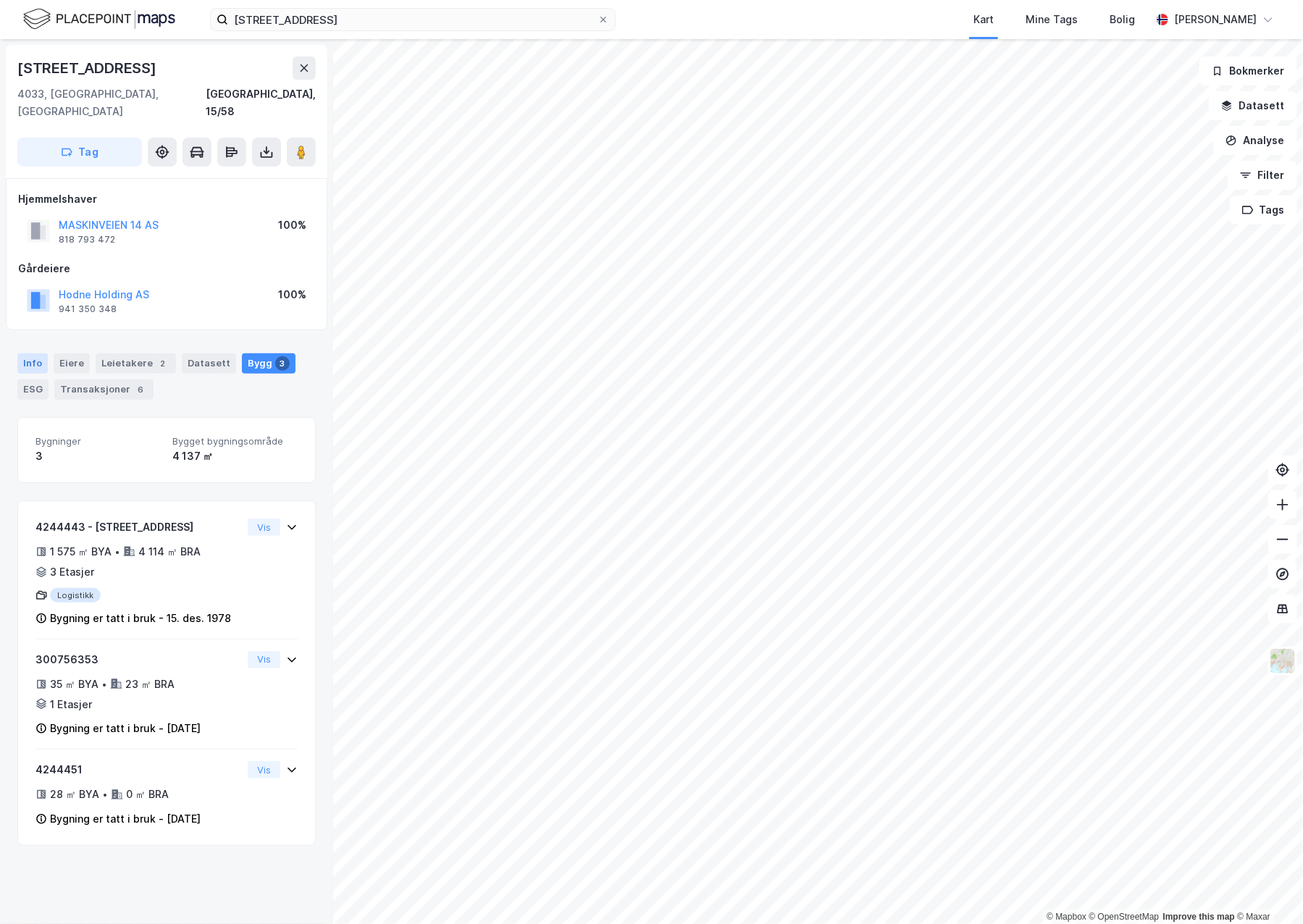
click at [35, 353] on div "Info" at bounding box center [33, 364] width 30 height 20
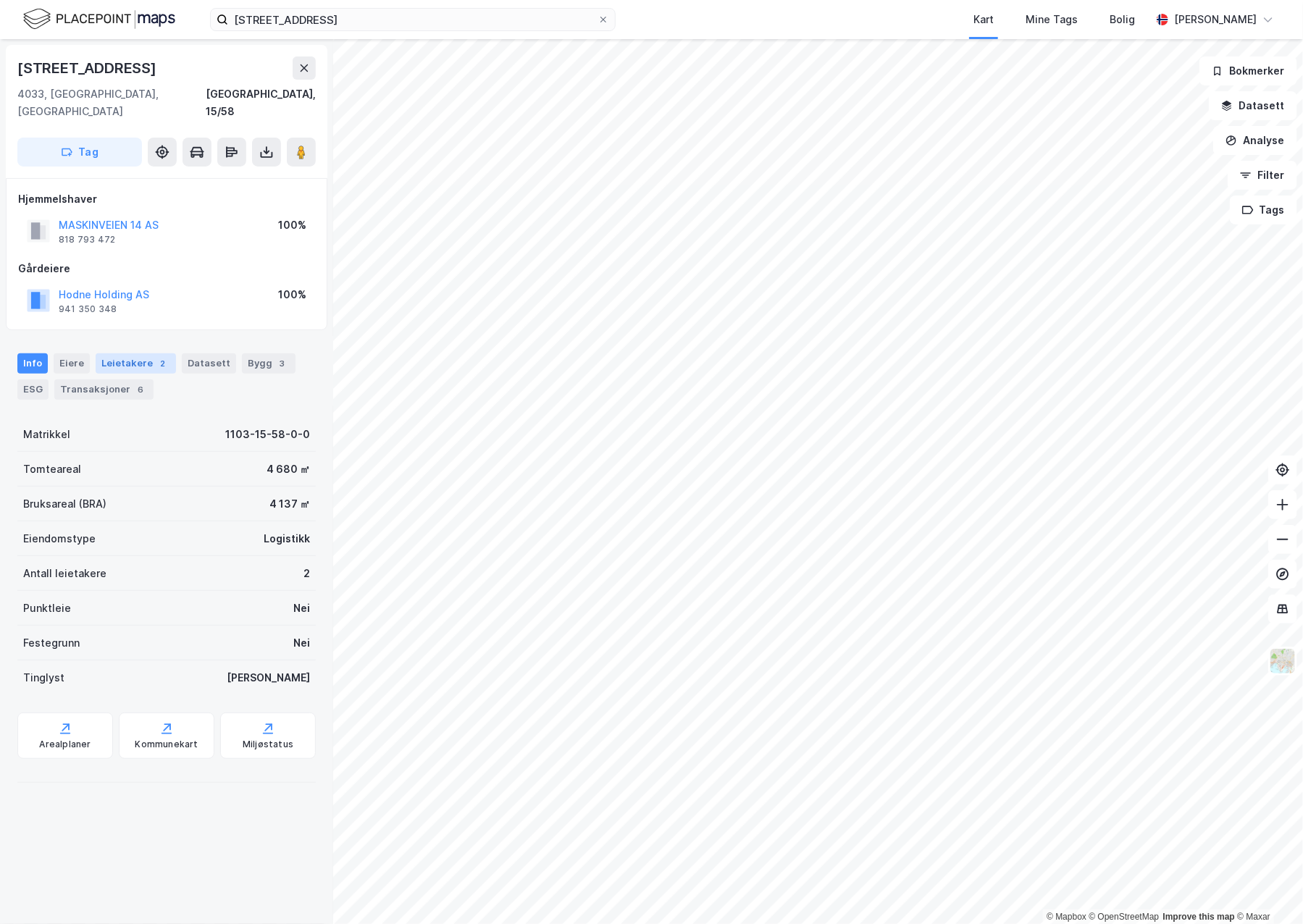
click at [139, 353] on div "Leietakere 2" at bounding box center [136, 364] width 81 height 20
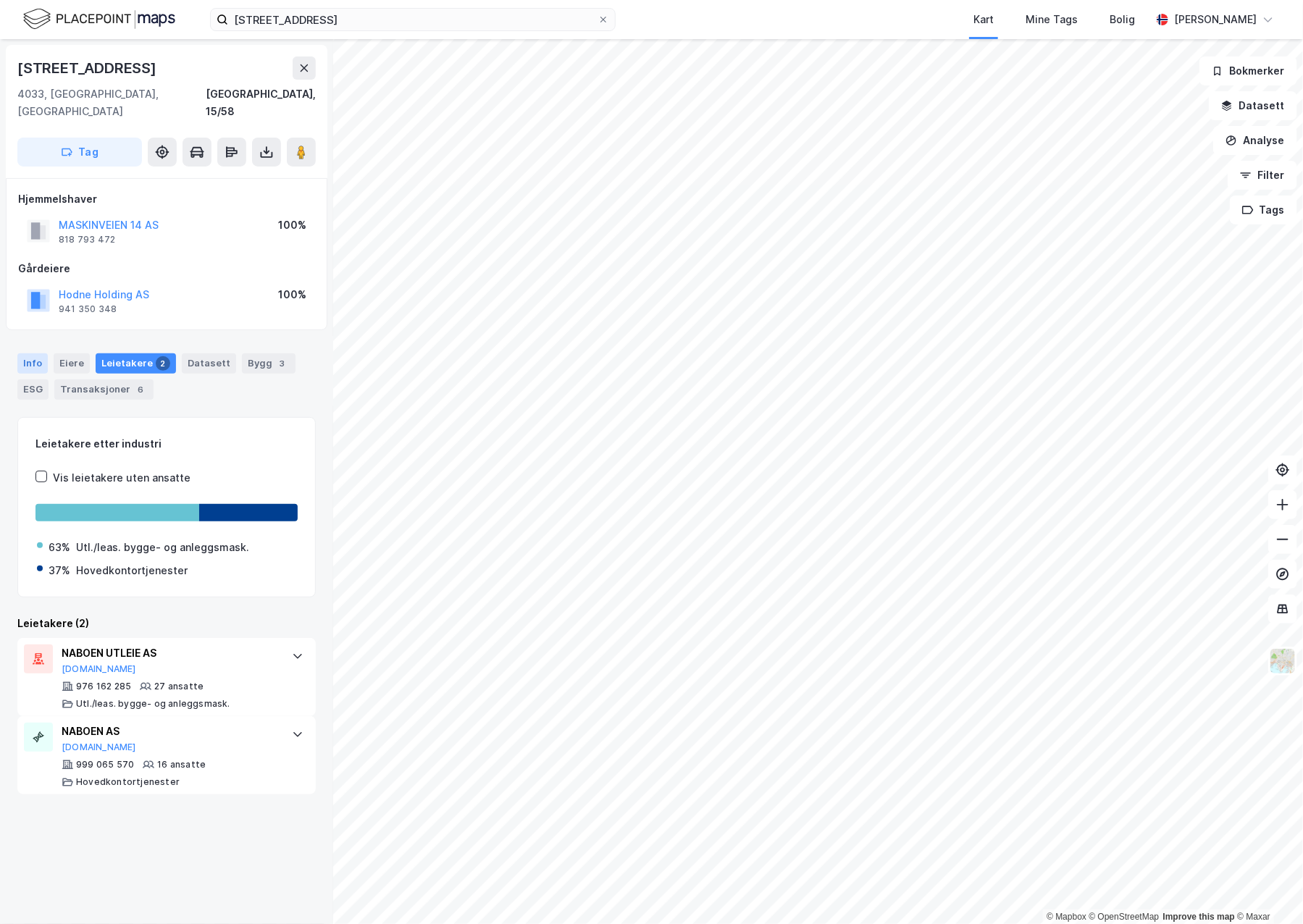
click at [29, 353] on div "Info" at bounding box center [33, 364] width 30 height 20
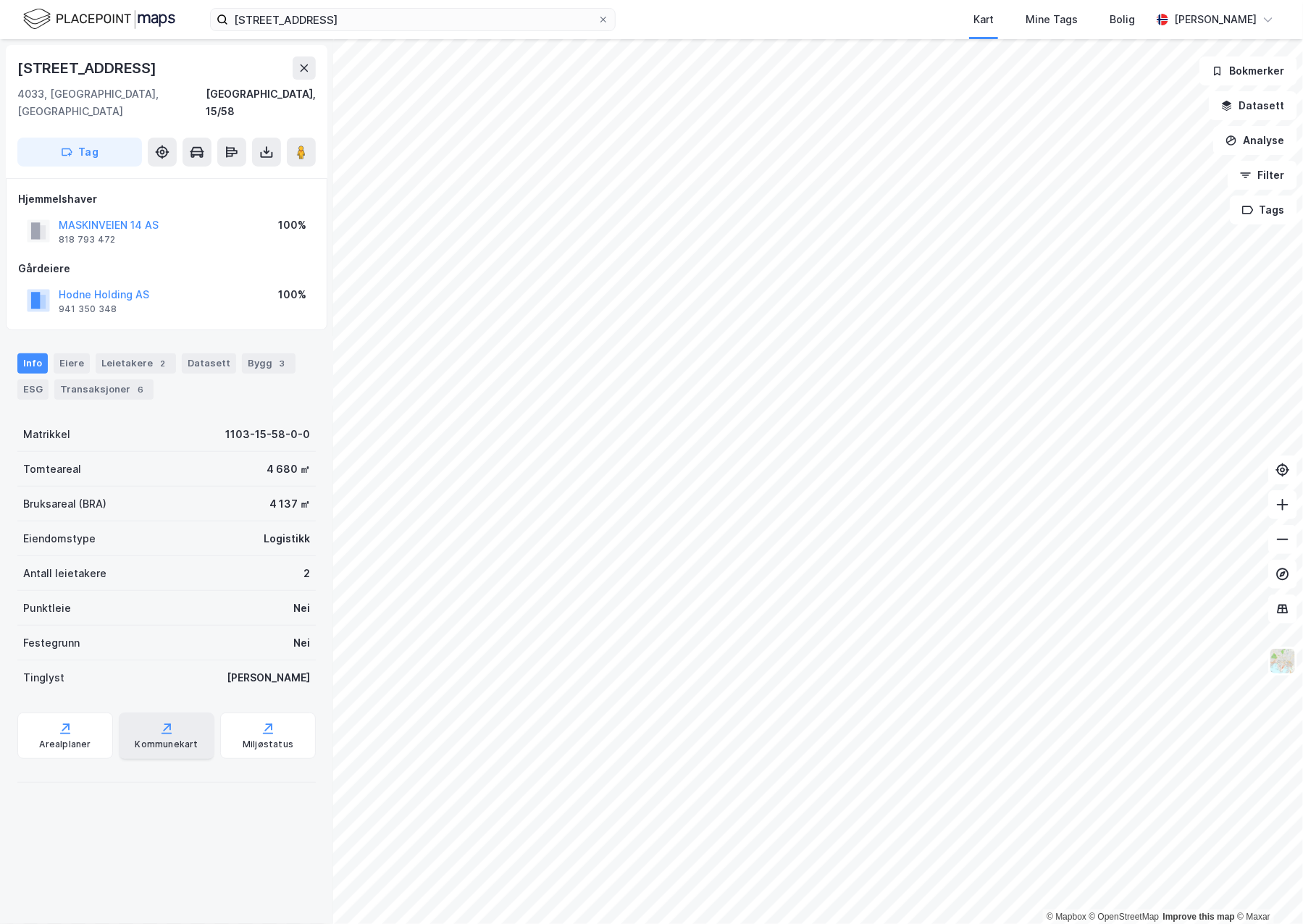
click at [137, 719] on div "Kommunekart" at bounding box center [167, 735] width 96 height 46
click at [44, 380] on div "ESG" at bounding box center [33, 390] width 31 height 20
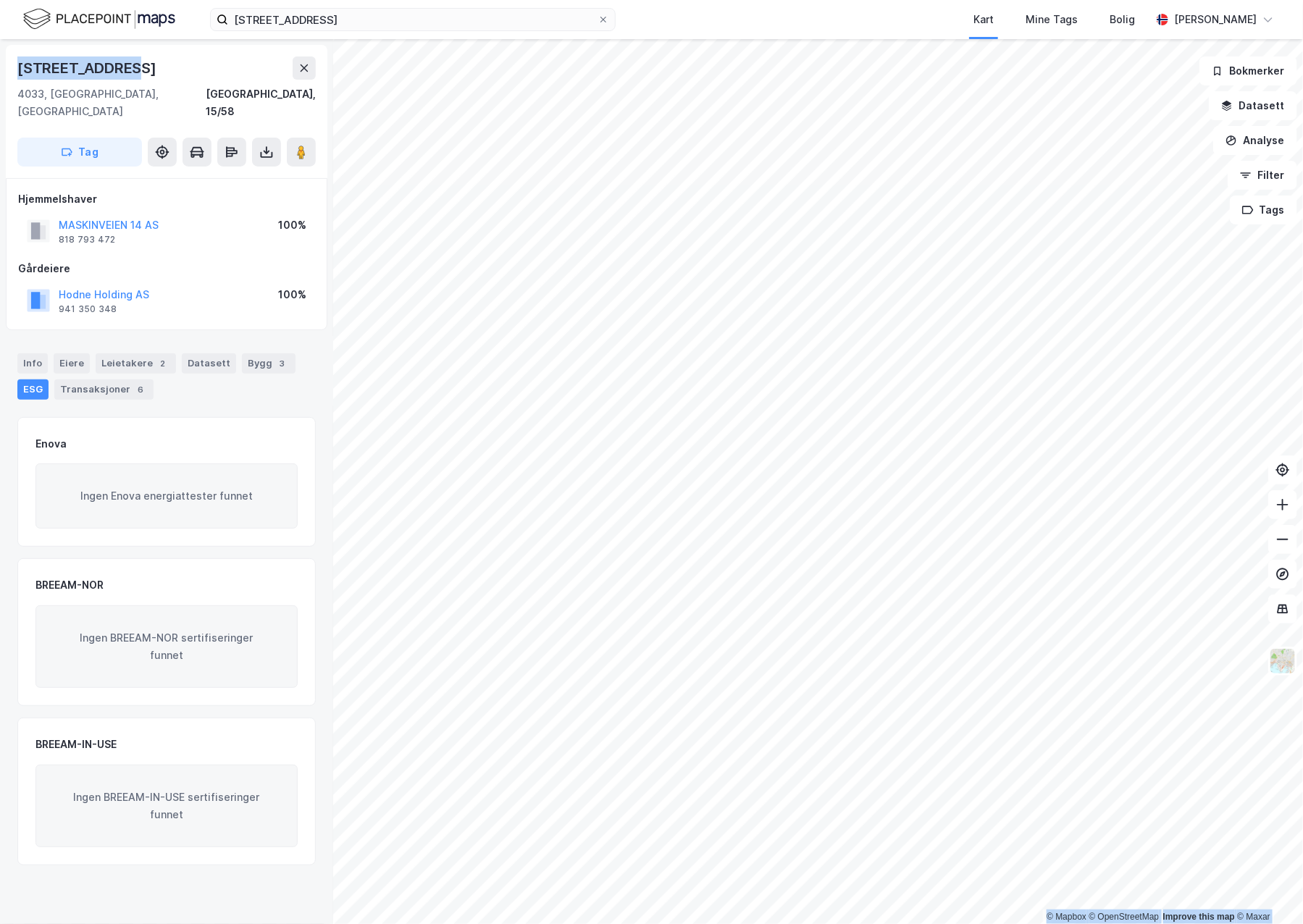
drag, startPoint x: 142, startPoint y: 61, endPoint x: -3, endPoint y: 56, distance: 145.1
click at [0, 56] on html "maskinveien 14 Kart Mine Tags Bolig Astrid Napastaa © Mapbox © OpenStreetMap Im…" at bounding box center [652, 462] width 1303 height 924
copy div "© Mapbox © OpenStreetMap Improve this map © Maxar Maskinveien 14"
click at [38, 353] on div "Info" at bounding box center [33, 364] width 30 height 20
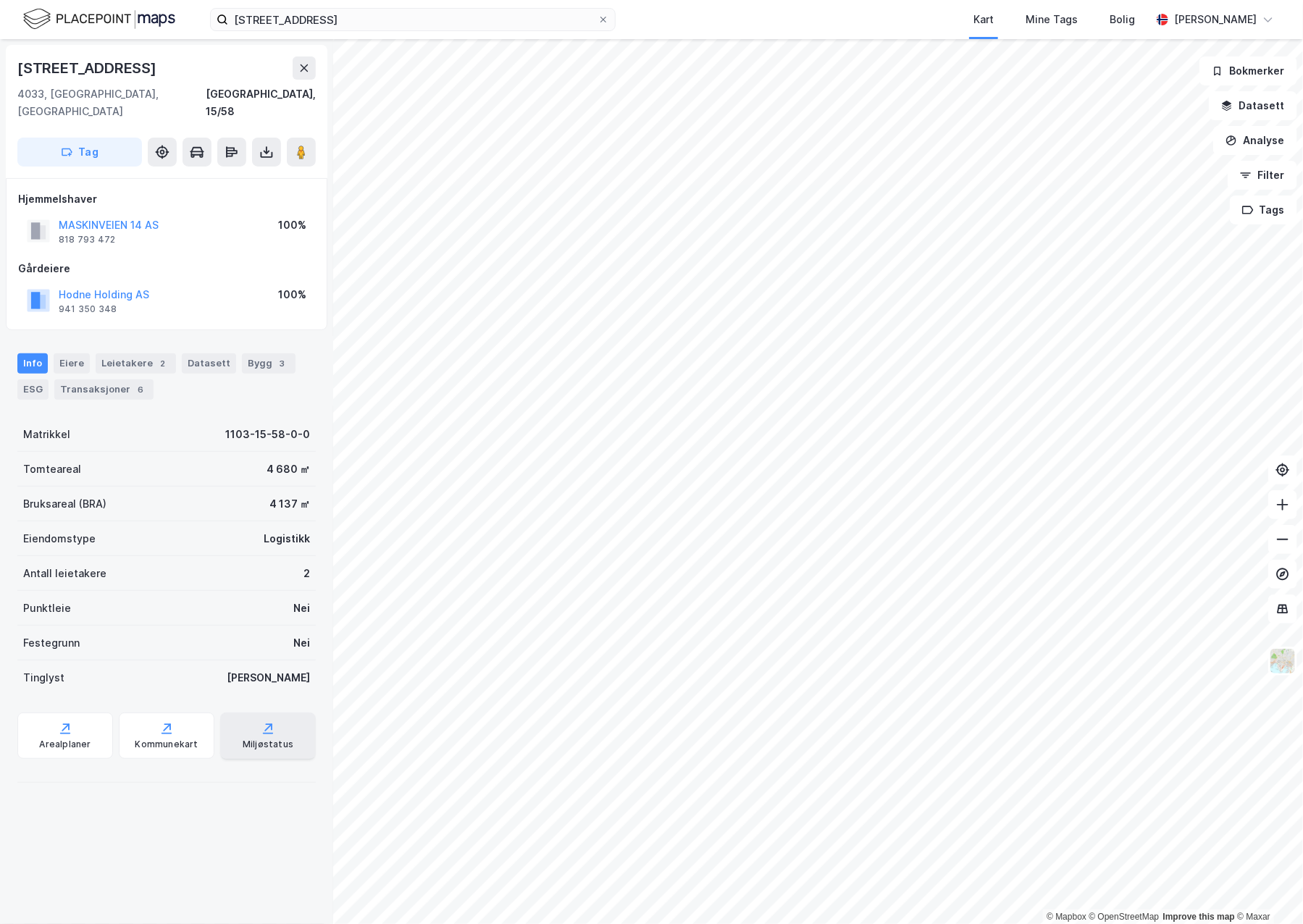
click at [261, 721] on icon at bounding box center [268, 728] width 14 height 14
